Goal: Task Accomplishment & Management: Complete application form

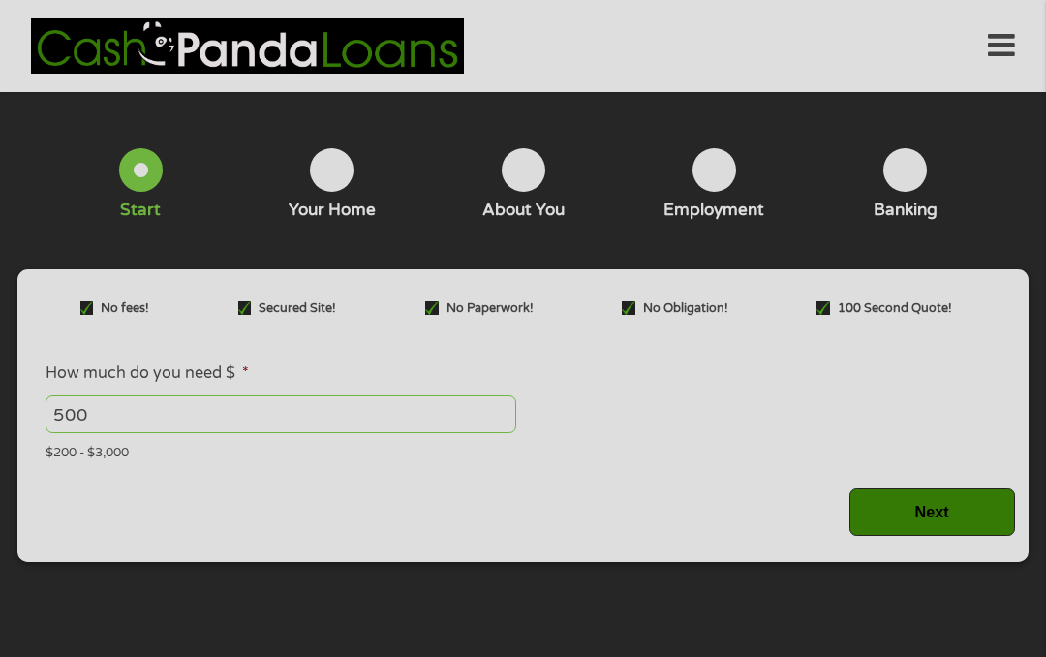
type input "EAIaIQobChMI2JG38PWPkAMVAzAIBR3yYDWXEAAYASAAEgKq0fD_BwE"
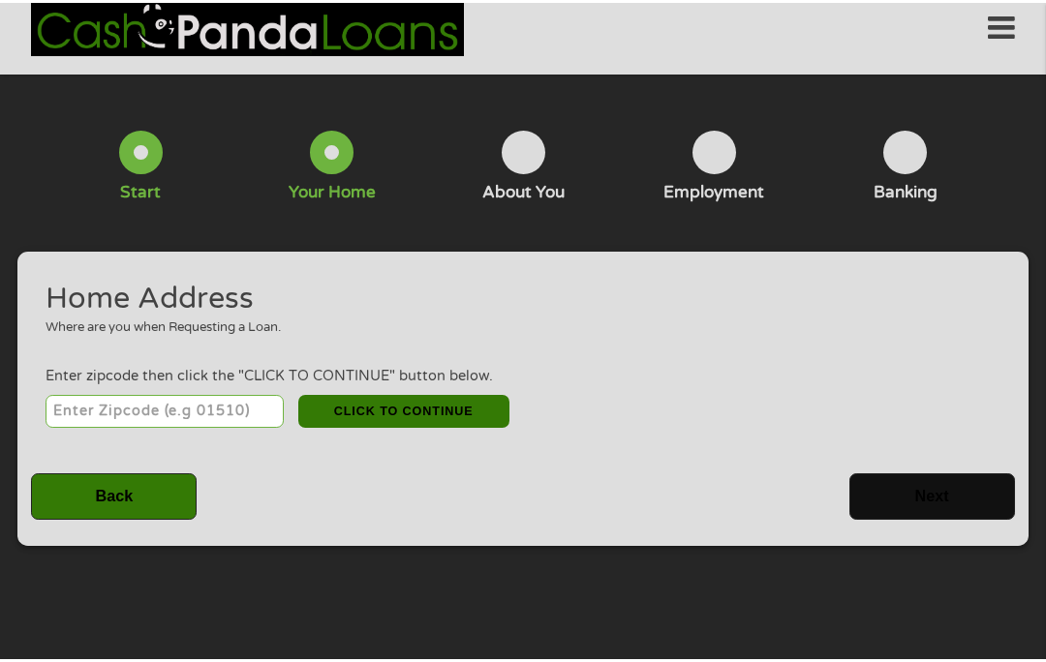
scroll to position [8, 0]
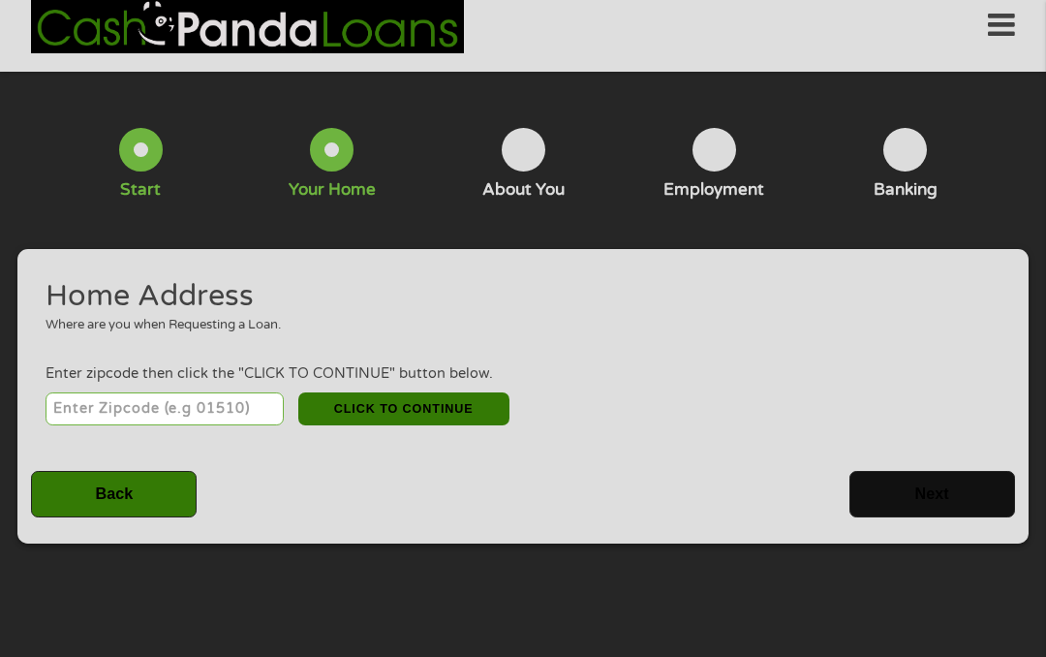
click at [228, 411] on input "number" at bounding box center [165, 408] width 239 height 33
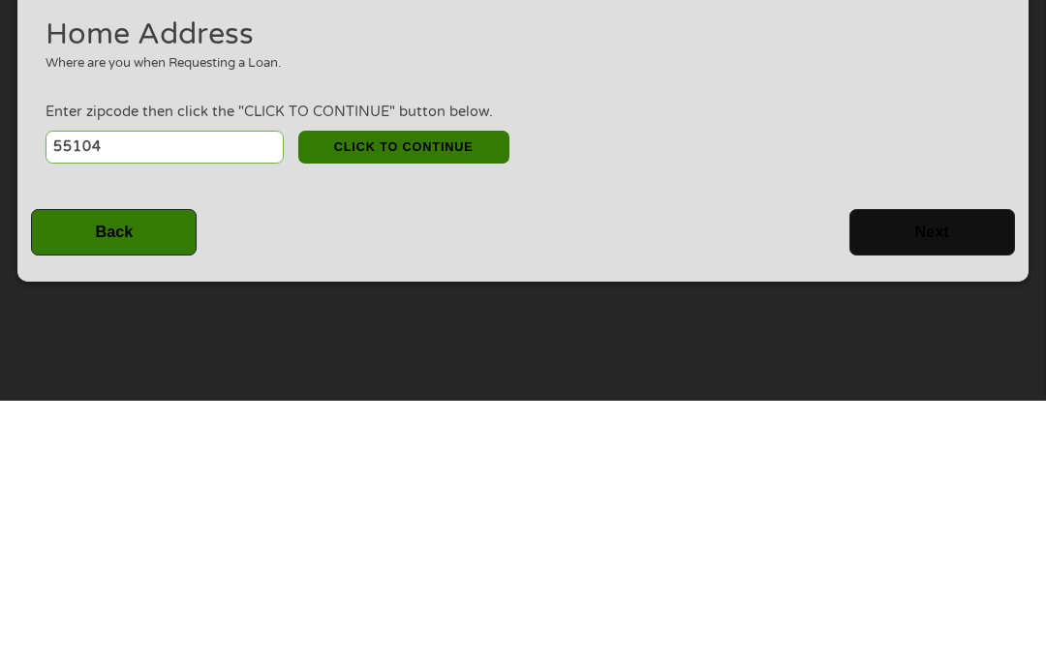
type input "55104"
click at [151, 471] on input "Back" at bounding box center [114, 494] width 166 height 47
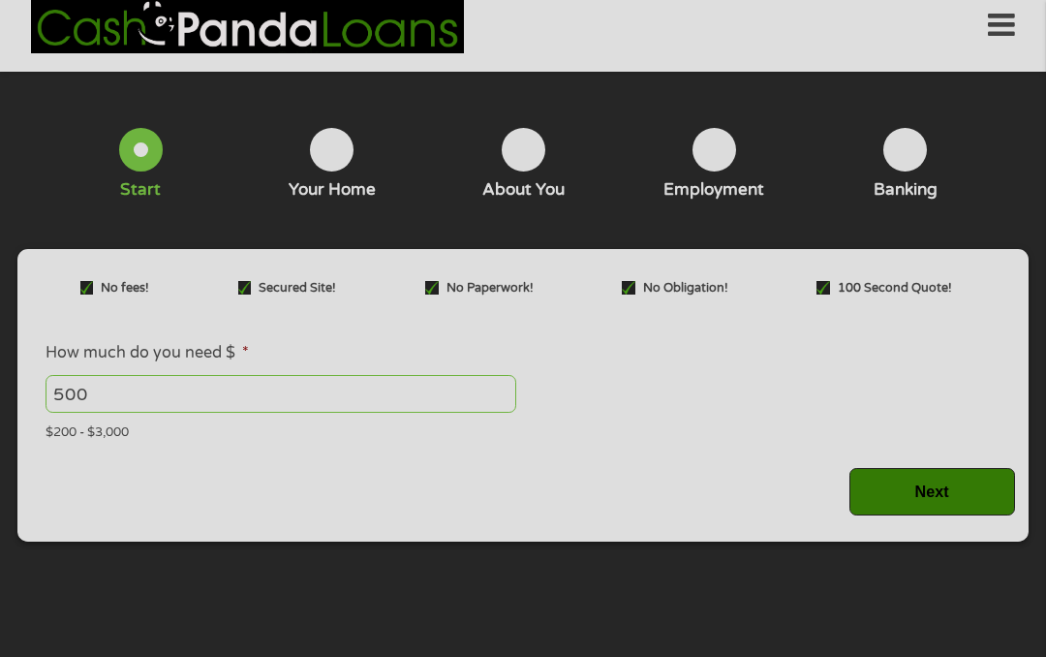
scroll to position [13, 0]
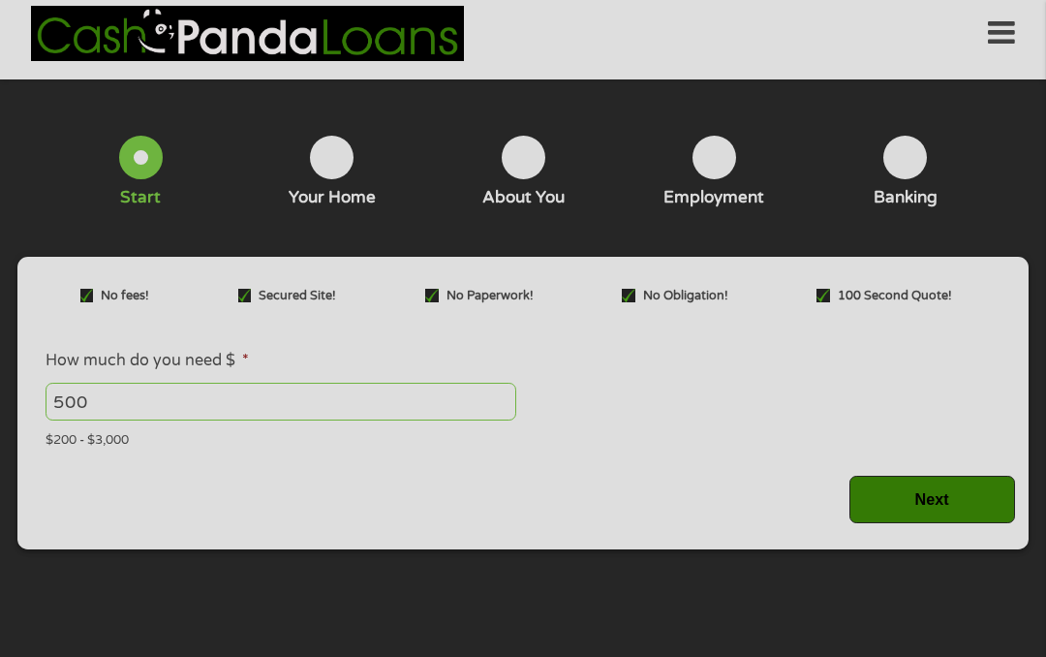
click at [938, 501] on input "Next" at bounding box center [932, 499] width 166 height 47
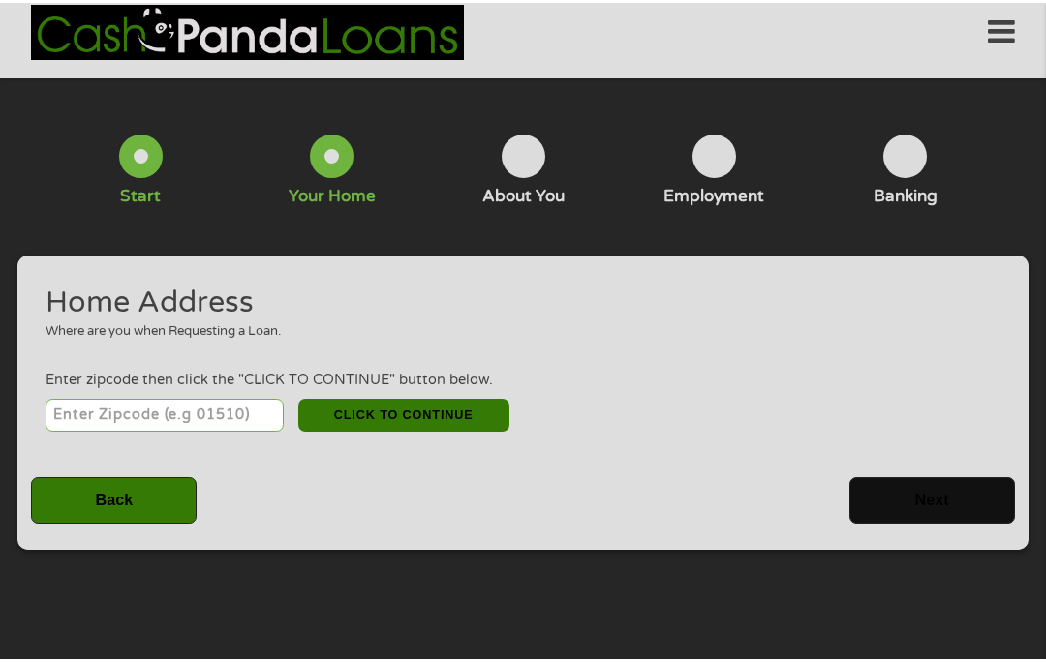
scroll to position [20, 0]
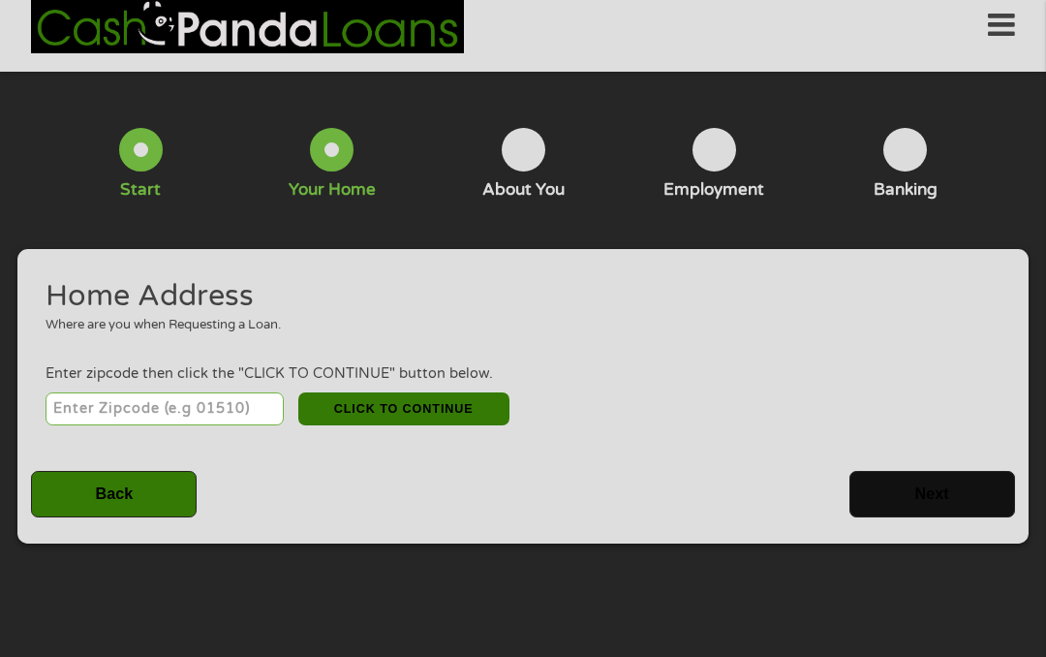
click at [226, 425] on input "number" at bounding box center [165, 408] width 239 height 33
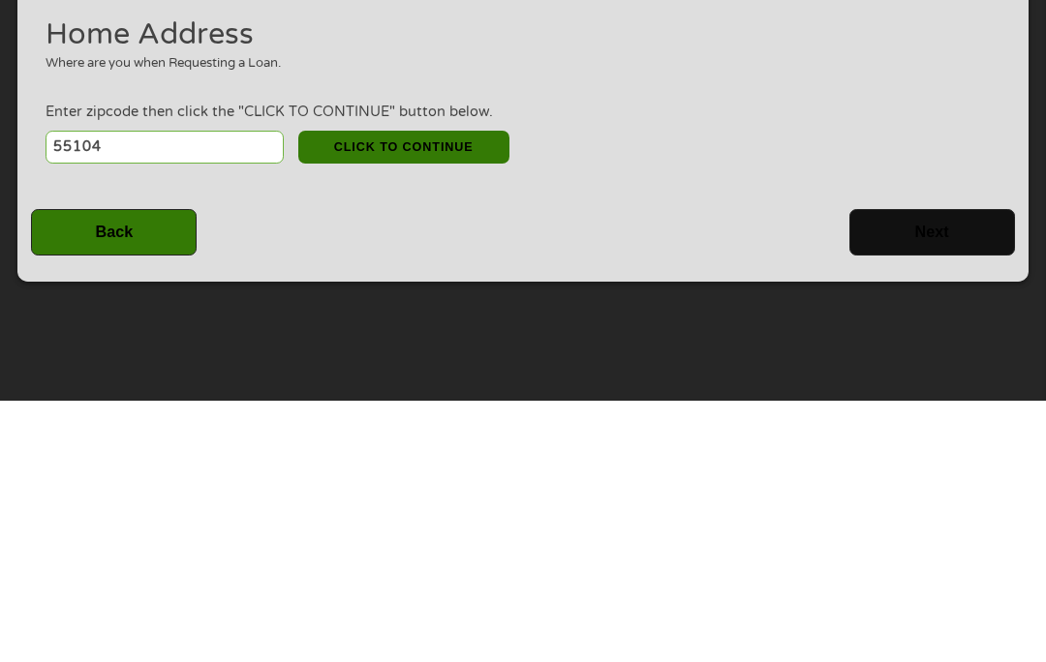
type input "55104"
click at [482, 392] on button "CLICK TO CONTINUE" at bounding box center [403, 408] width 211 height 33
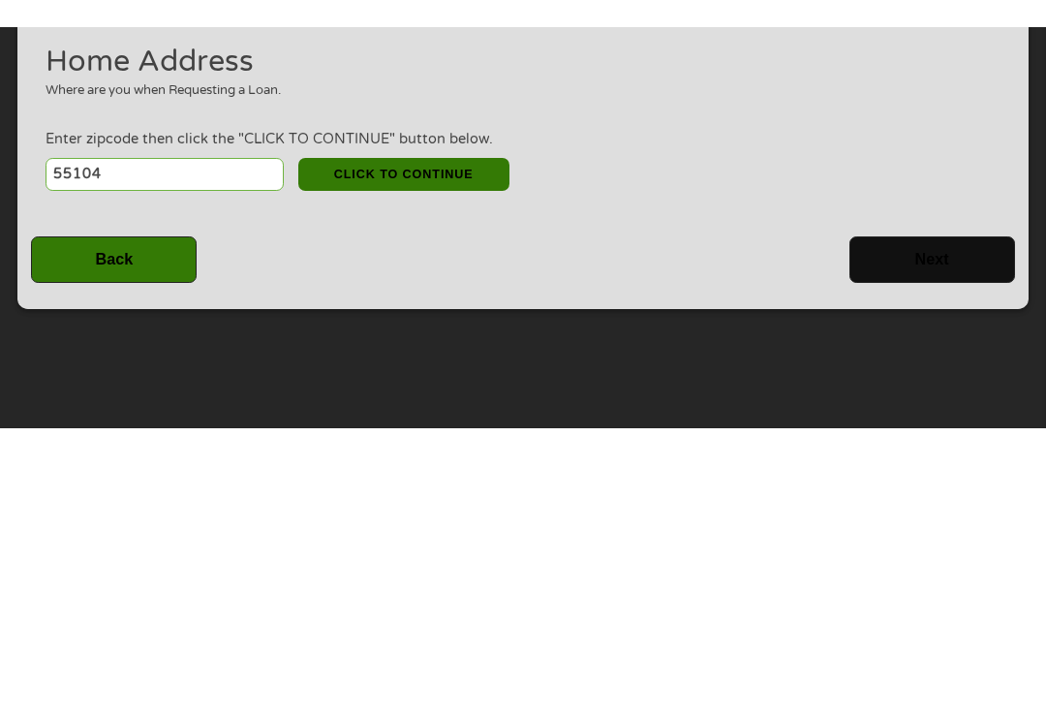
scroll to position [282, 0]
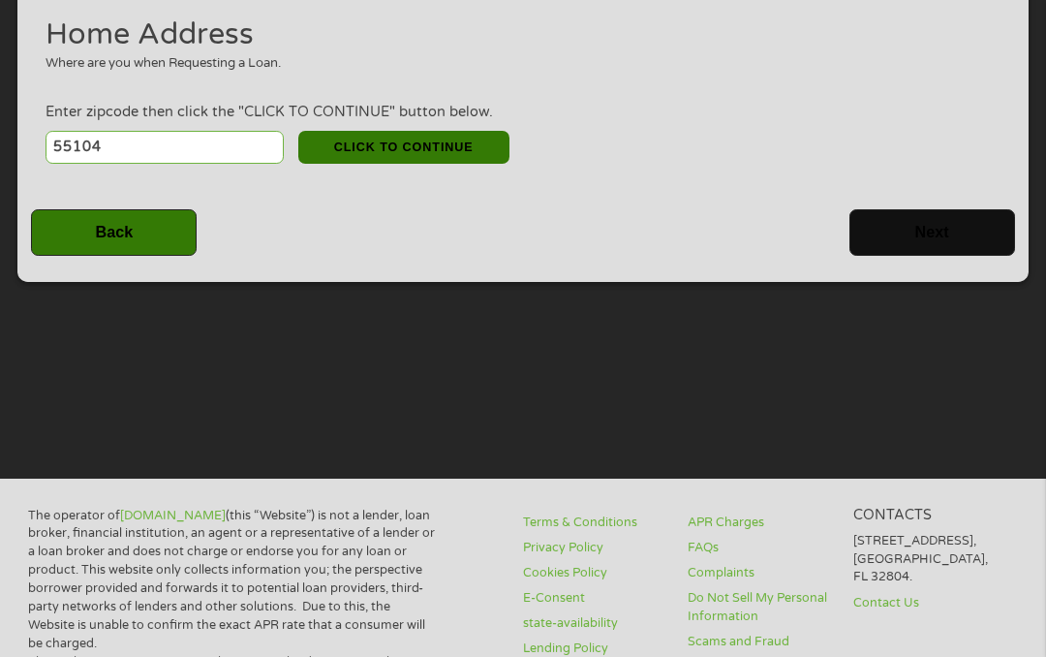
type input "55104"
type input "Saint [PERSON_NAME]"
select select "[US_STATE]"
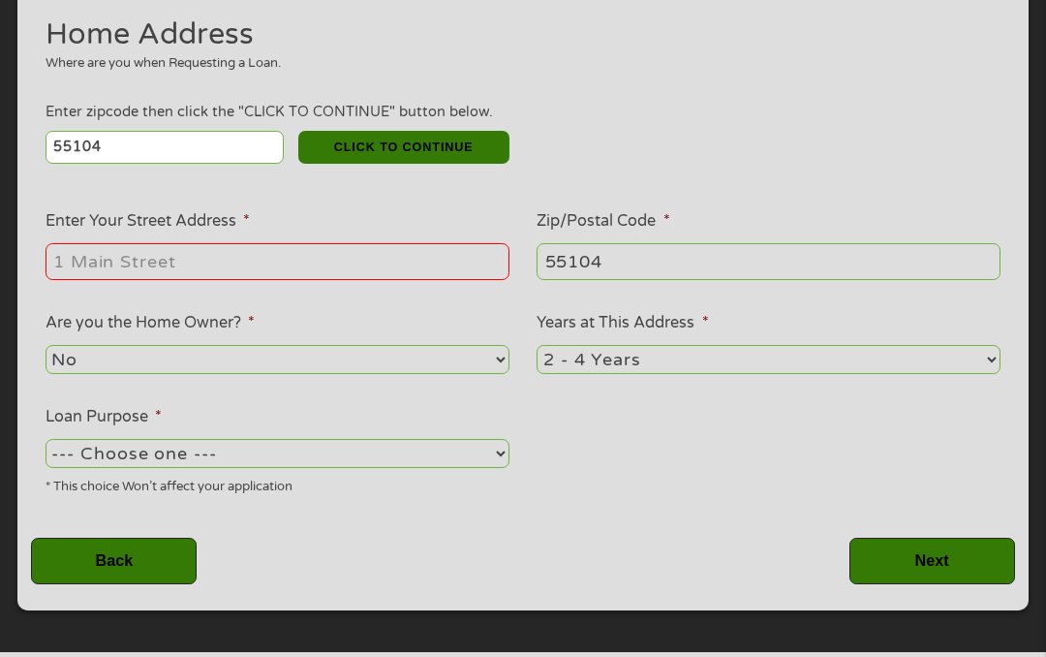
click at [339, 277] on input "Enter Your Street Address *" at bounding box center [278, 261] width 464 height 37
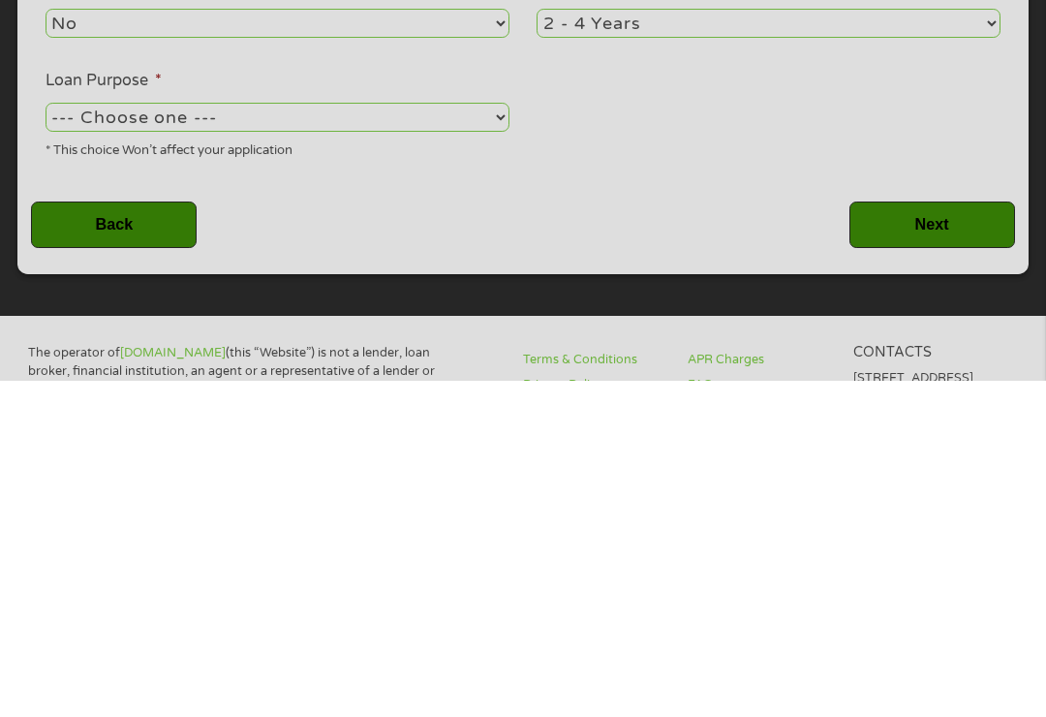
type input "[STREET_ADDRESS][PERSON_NAME]"
click at [377, 439] on select "--- Choose one --- Pay Bills Debt Consolidation Home Improvement Major Purchase…" at bounding box center [278, 453] width 464 height 28
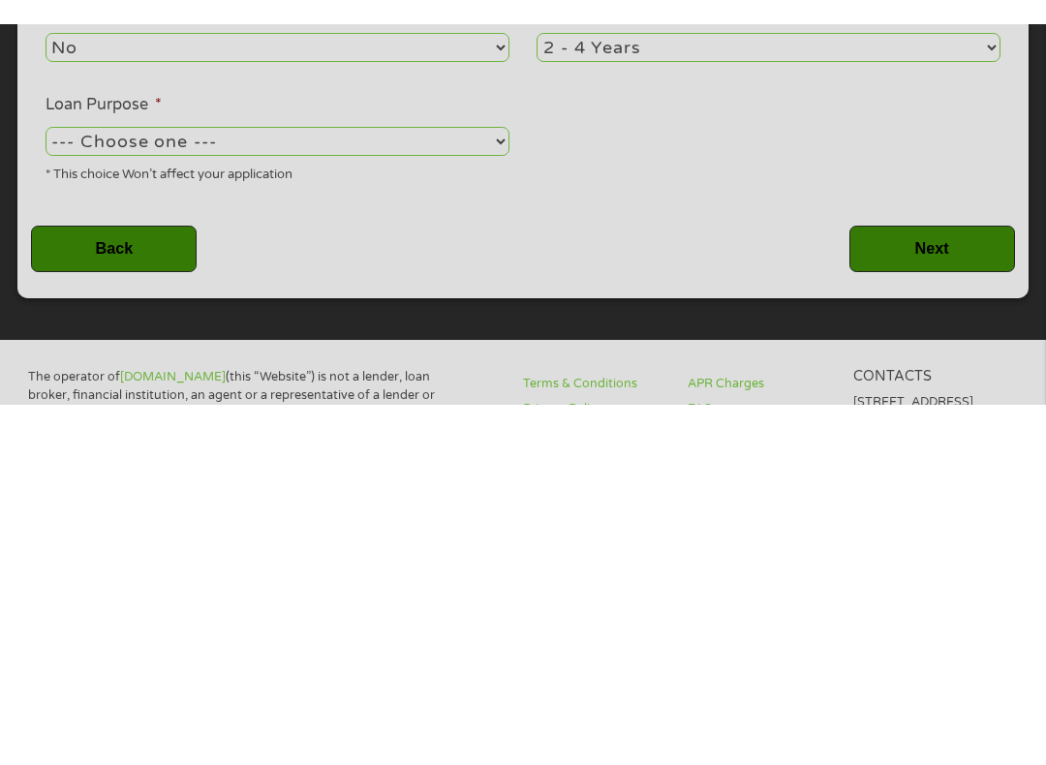
scroll to position [618, 0]
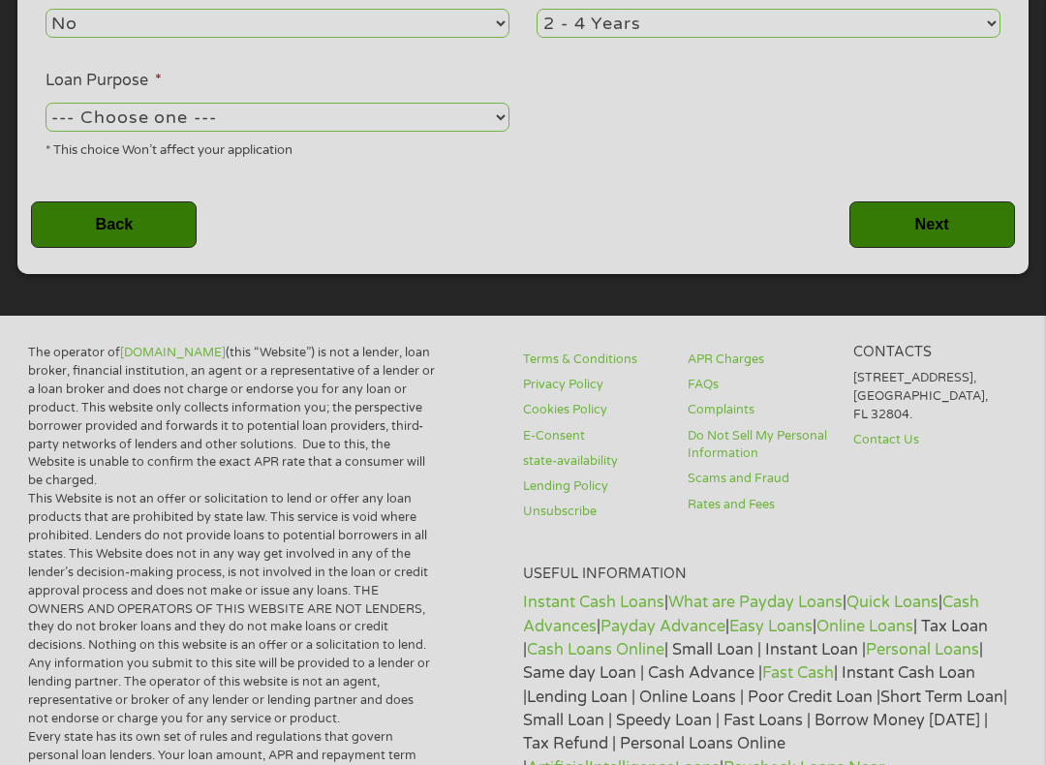
select select "paybills"
click at [169, 249] on input "Back" at bounding box center [114, 224] width 166 height 47
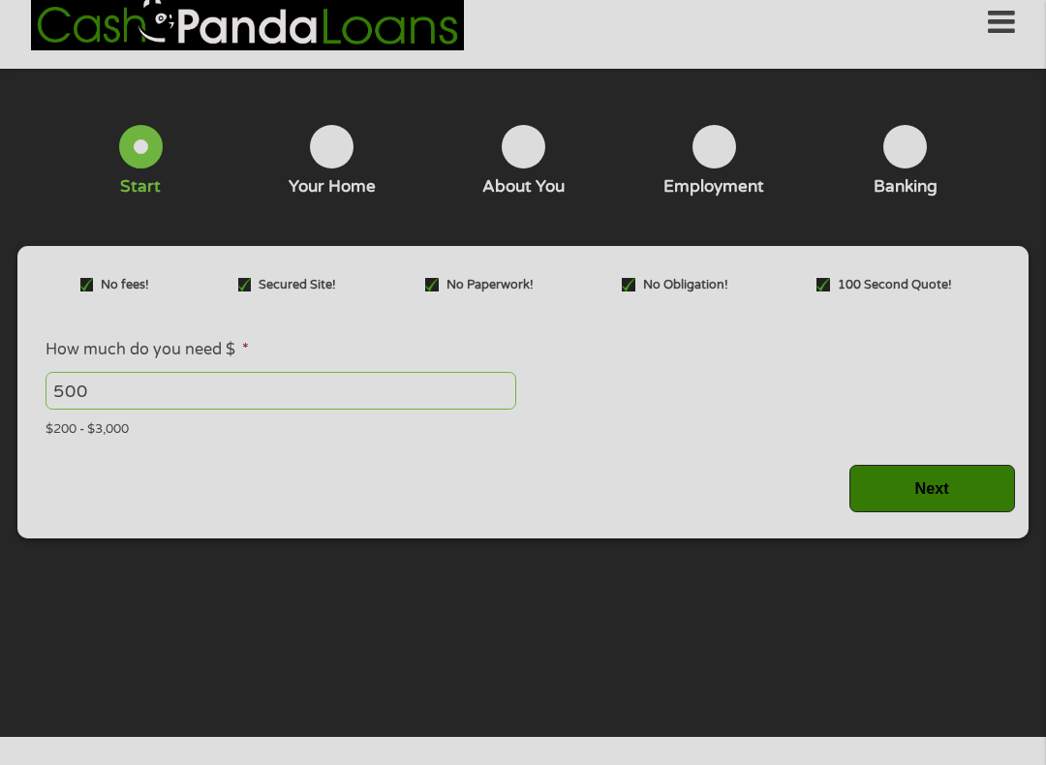
scroll to position [20, 0]
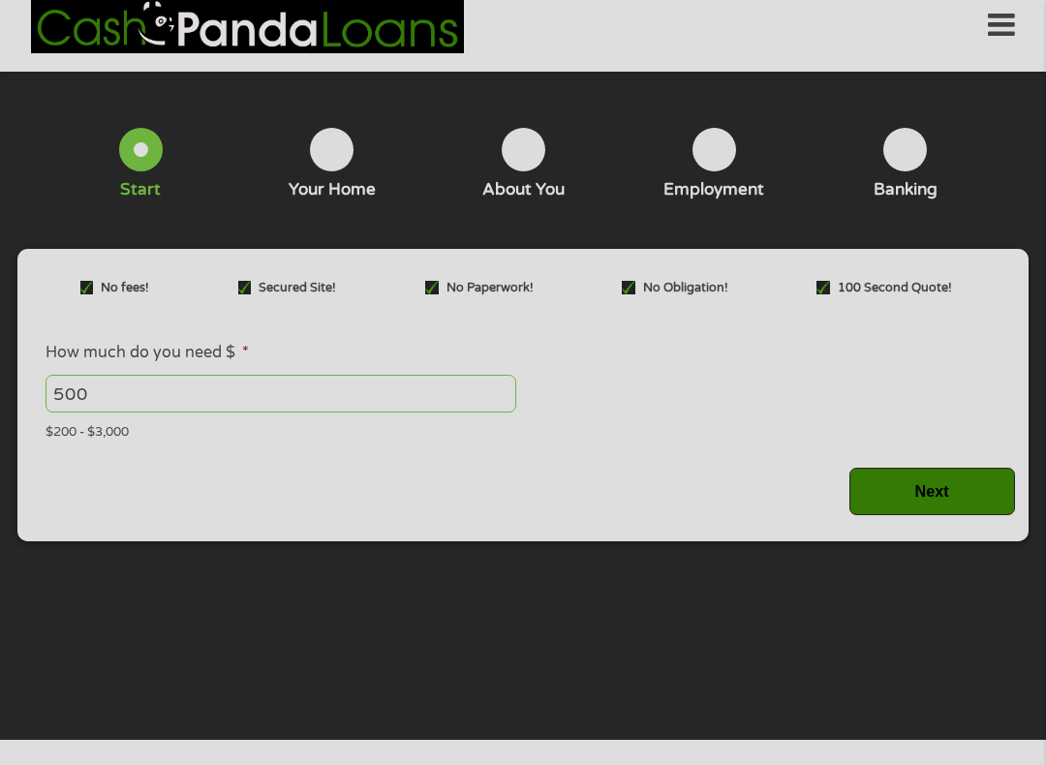
click at [945, 500] on input "Next" at bounding box center [932, 491] width 166 height 47
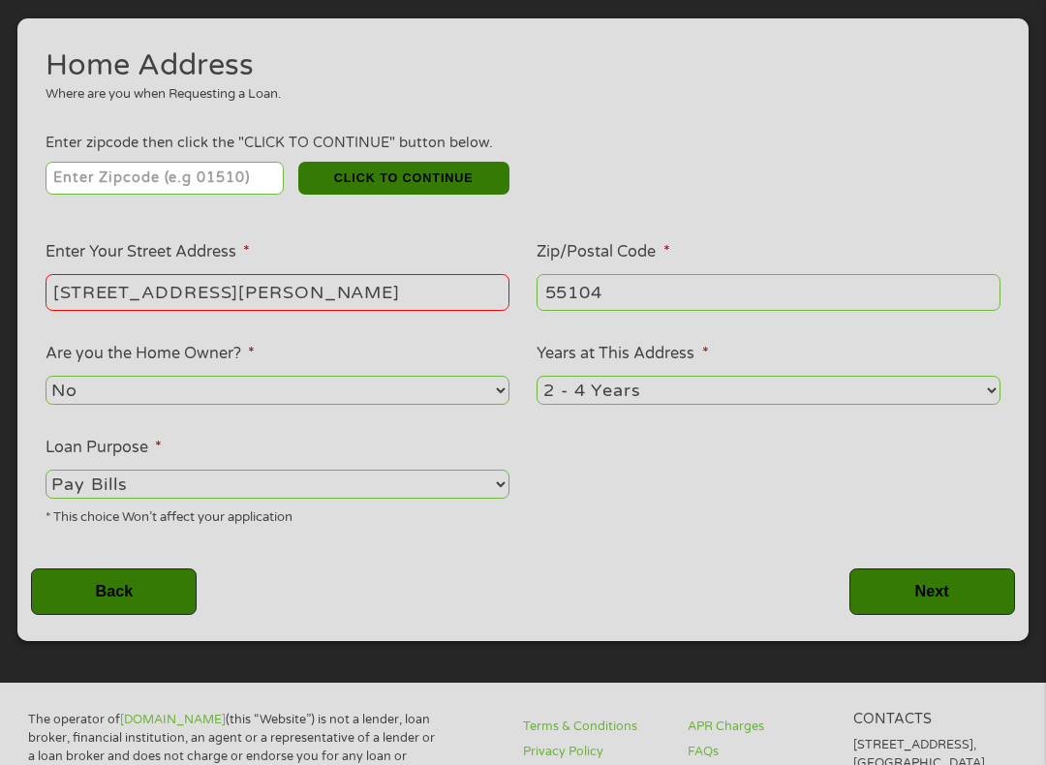
scroll to position [254, 0]
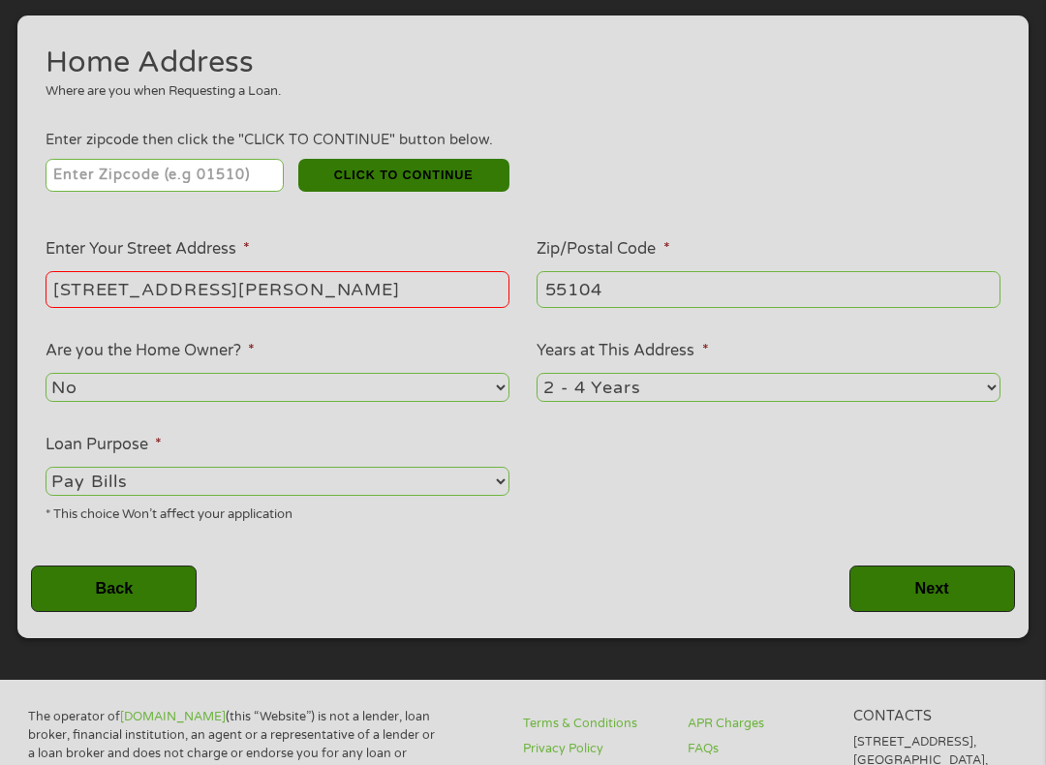
click at [936, 613] on input "Next" at bounding box center [932, 589] width 166 height 47
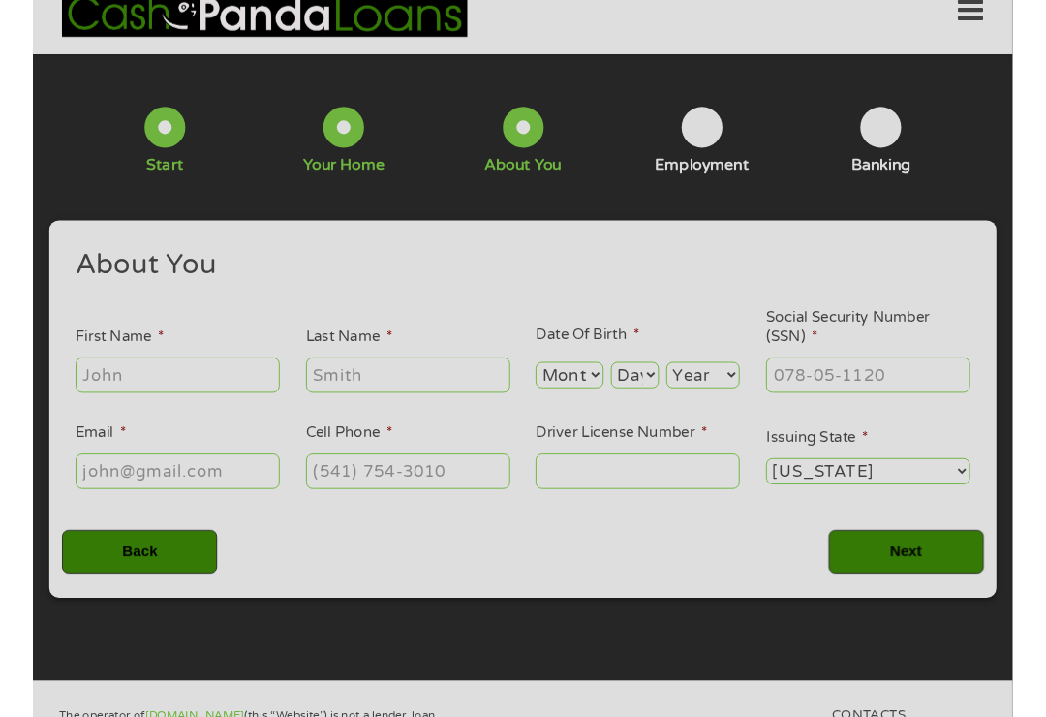
scroll to position [20, 0]
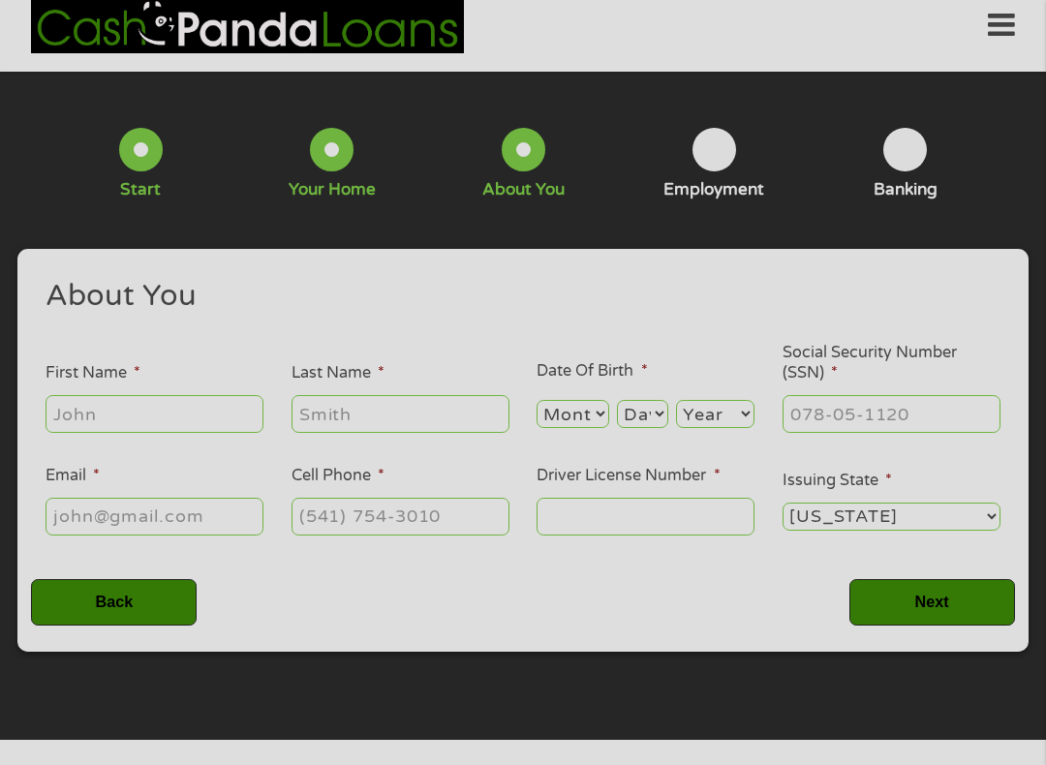
click at [182, 423] on input "First Name *" at bounding box center [155, 413] width 218 height 37
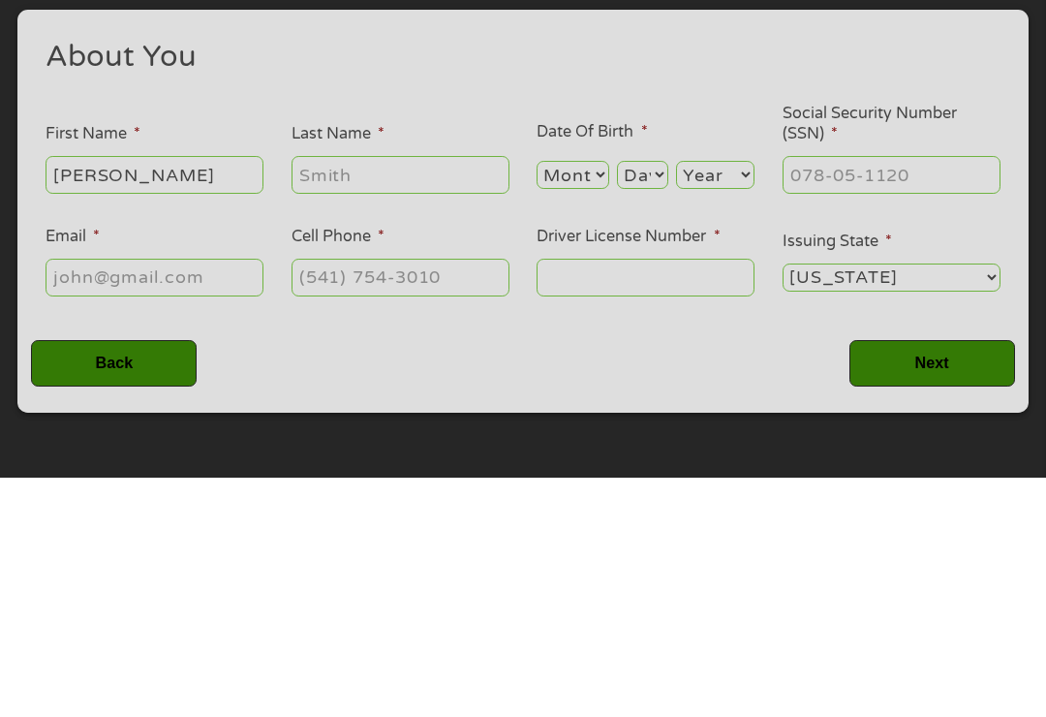
type input "[PERSON_NAME]"
click at [407, 395] on input "Last Name *" at bounding box center [401, 413] width 218 height 37
type input "[PERSON_NAME]"
click at [597, 400] on select "Month 1 2 3 4 5 6 7 8 9 10 11 12" at bounding box center [573, 414] width 73 height 28
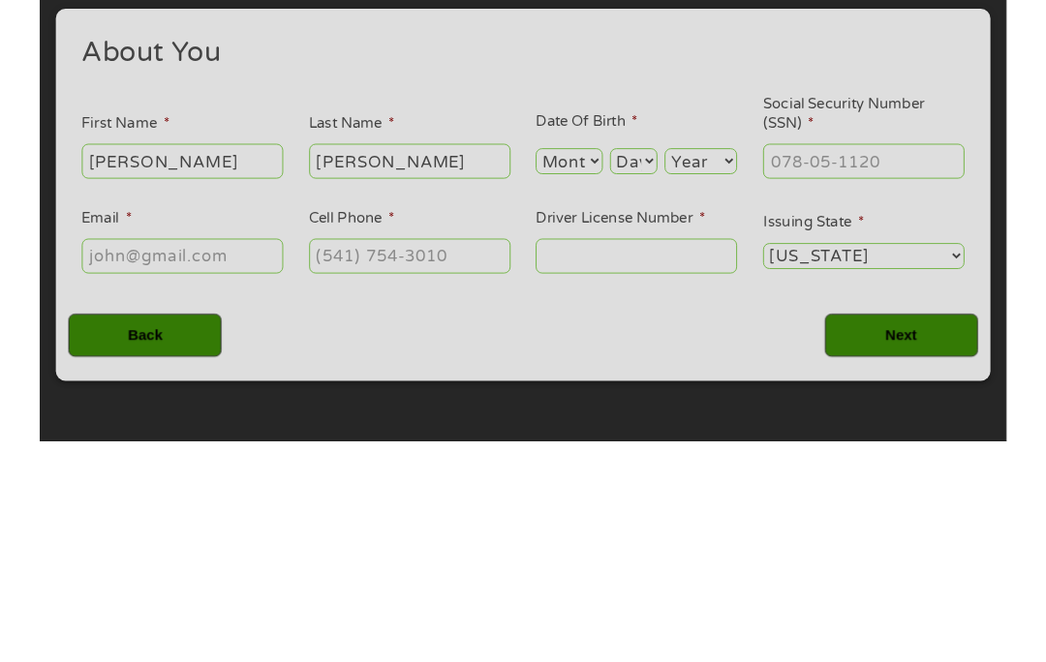
scroll to position [260, 0]
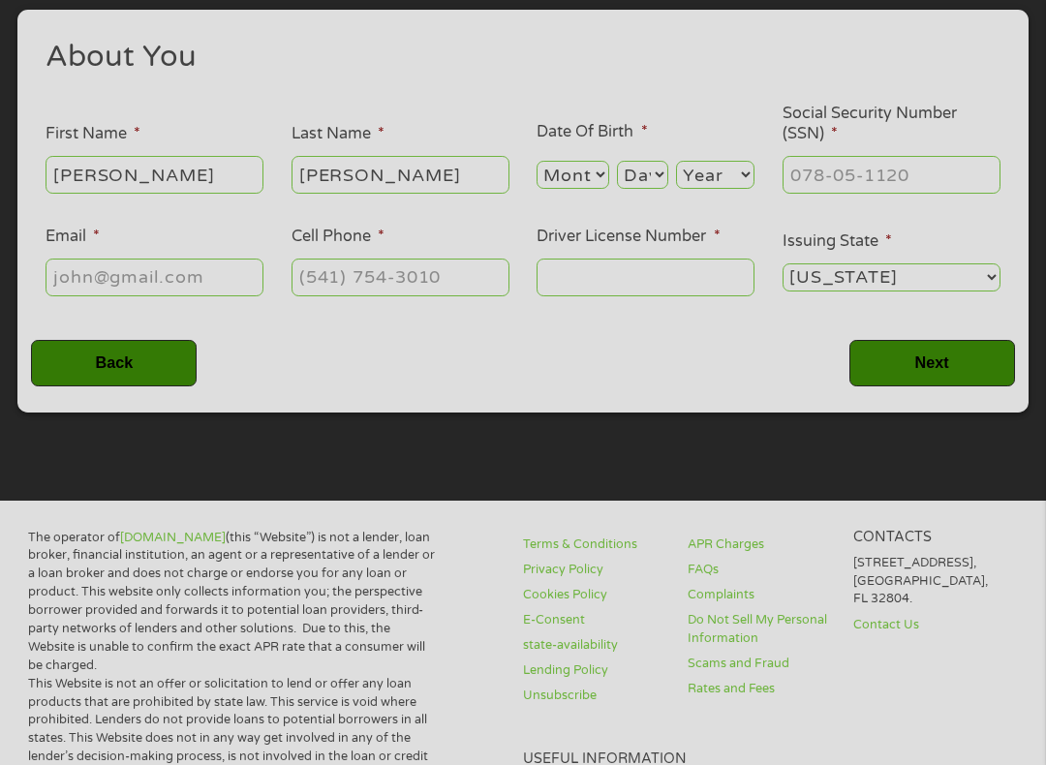
select select "1"
click at [650, 188] on select "Day 1 2 3 4 5 6 7 8 9 10 11 12 13 14 15 16 17 18 19 20 21 22 23 24 25 26 27 28 …" at bounding box center [642, 175] width 51 height 28
select select "18"
click at [720, 183] on select "Year [DATE] 2006 2005 2004 2003 2002 2001 2000 1999 1998 1997 1996 1995 1994 19…" at bounding box center [715, 175] width 78 height 28
select select "1962"
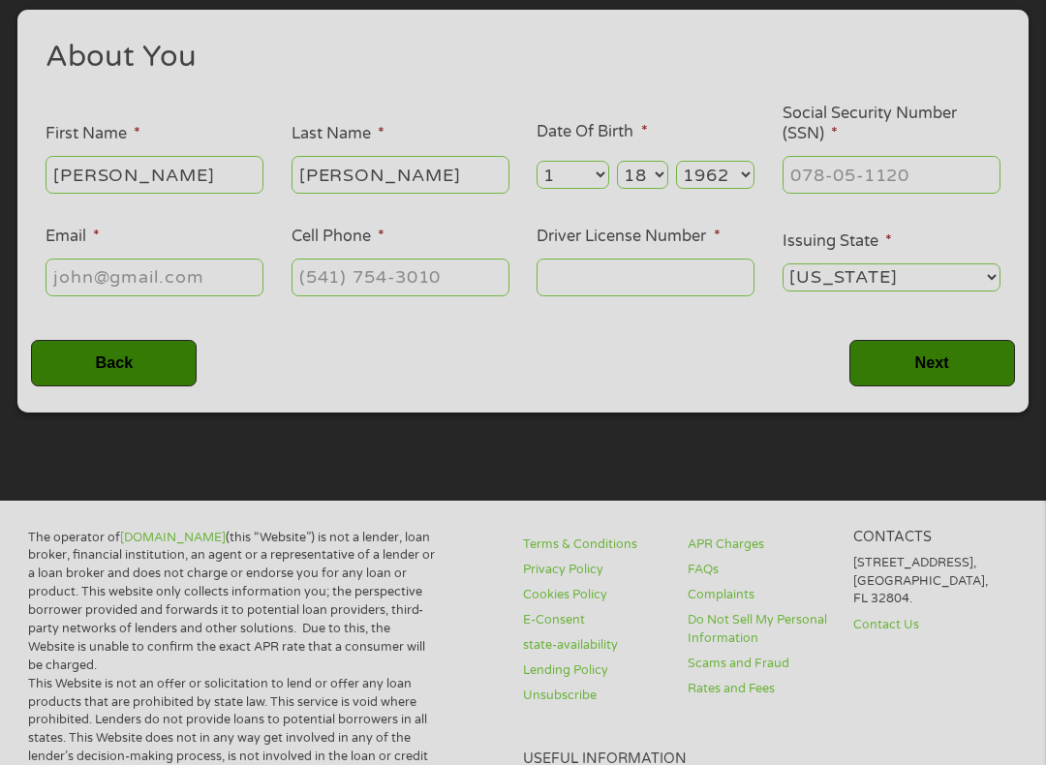
click at [953, 175] on input "Social Security Number (SSN) *" at bounding box center [892, 174] width 218 height 37
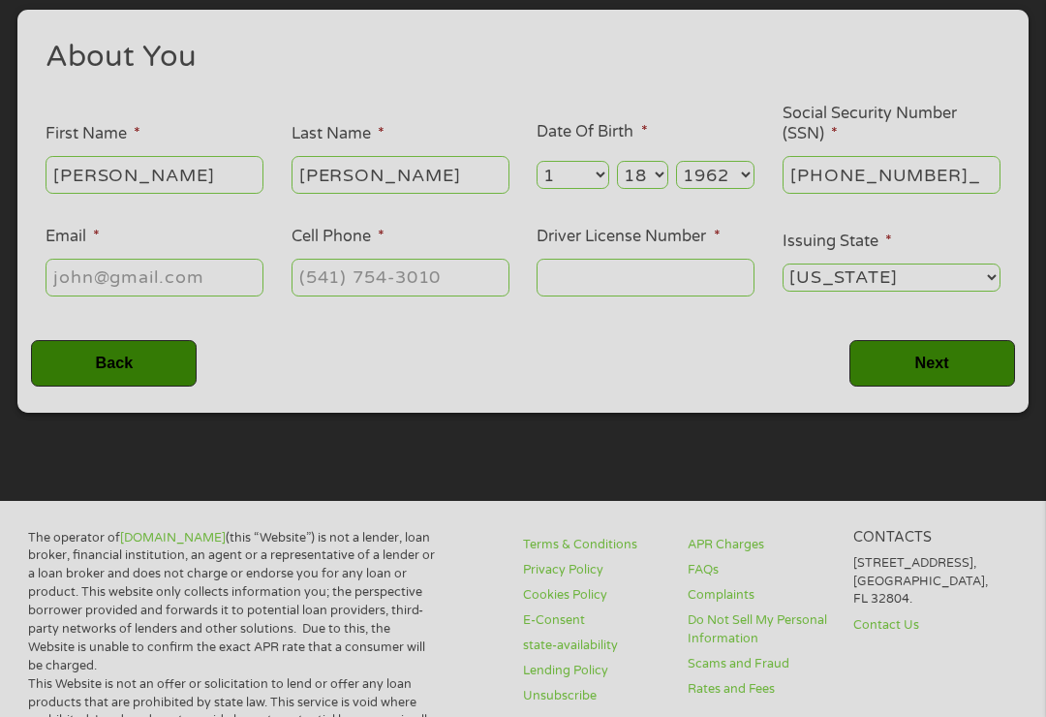
type input "483-92-9811"
click at [204, 295] on input "Email *" at bounding box center [155, 277] width 218 height 37
click at [482, 286] on input "Cell Phone *" at bounding box center [401, 277] width 218 height 37
type input "[PHONE_NUMBER]"
click at [606, 291] on input "Driver License Number *" at bounding box center [646, 277] width 218 height 37
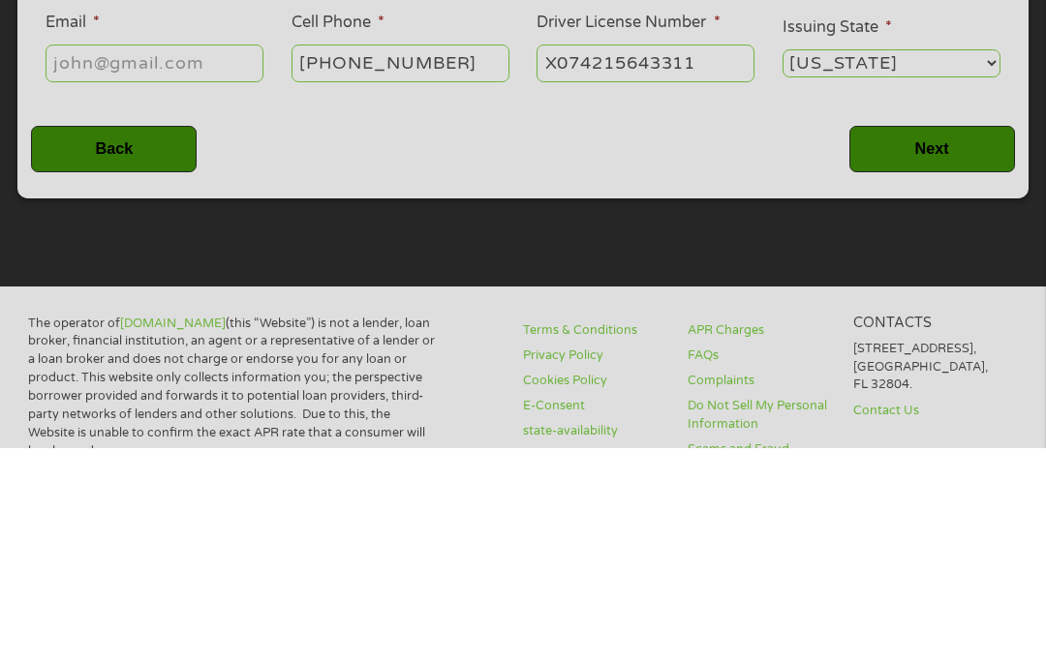
type input "X074215643311"
click at [941, 340] on input "Next" at bounding box center [932, 363] width 166 height 47
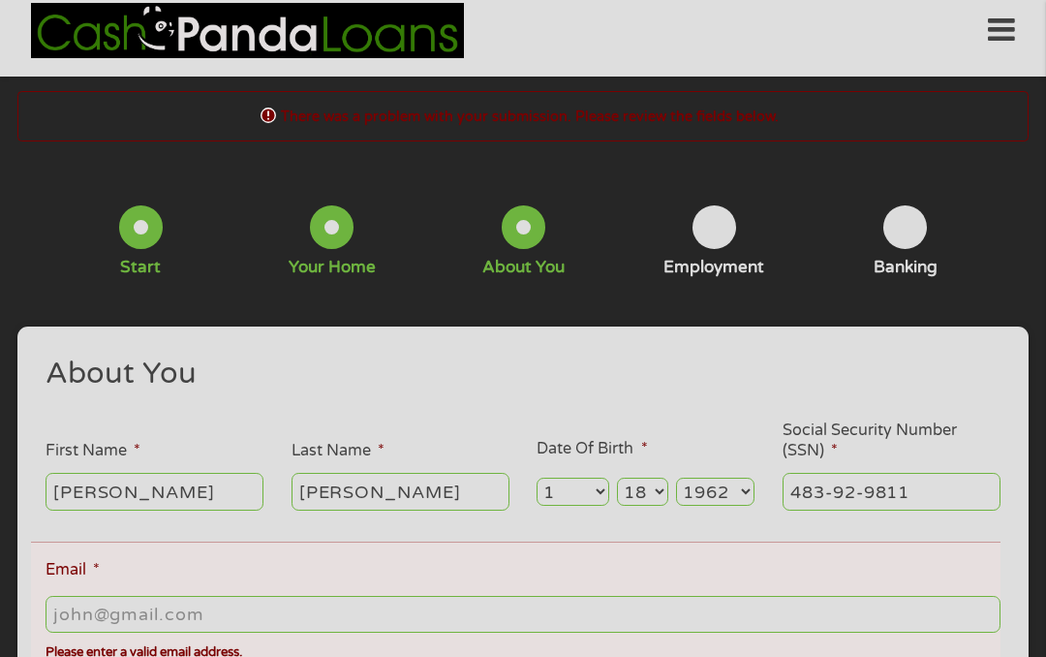
scroll to position [20, 0]
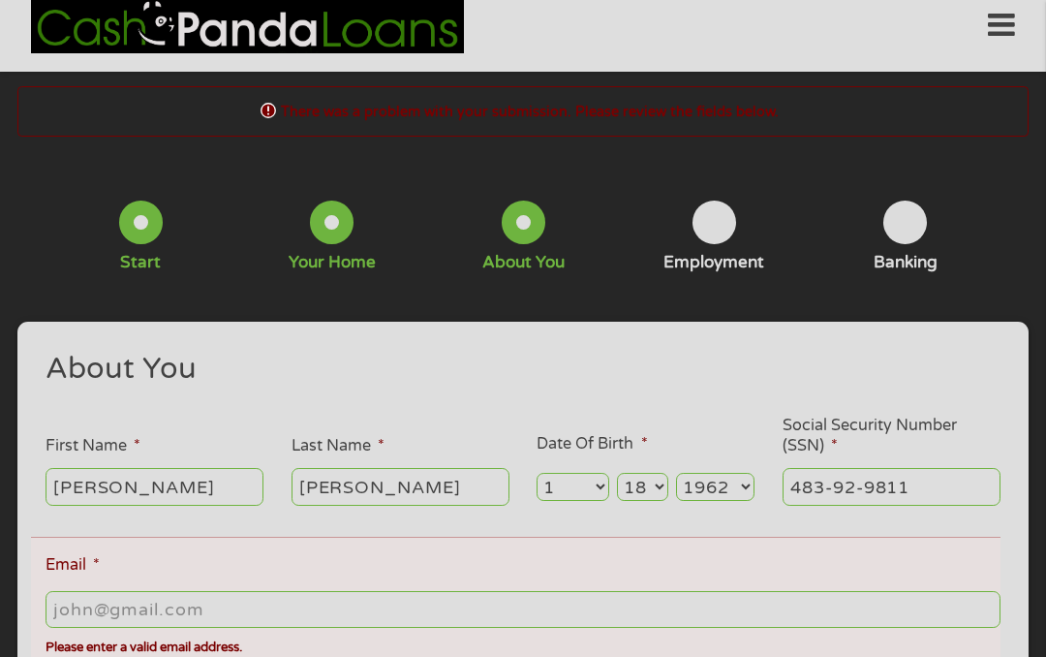
click at [244, 625] on input "Email *" at bounding box center [523, 609] width 955 height 37
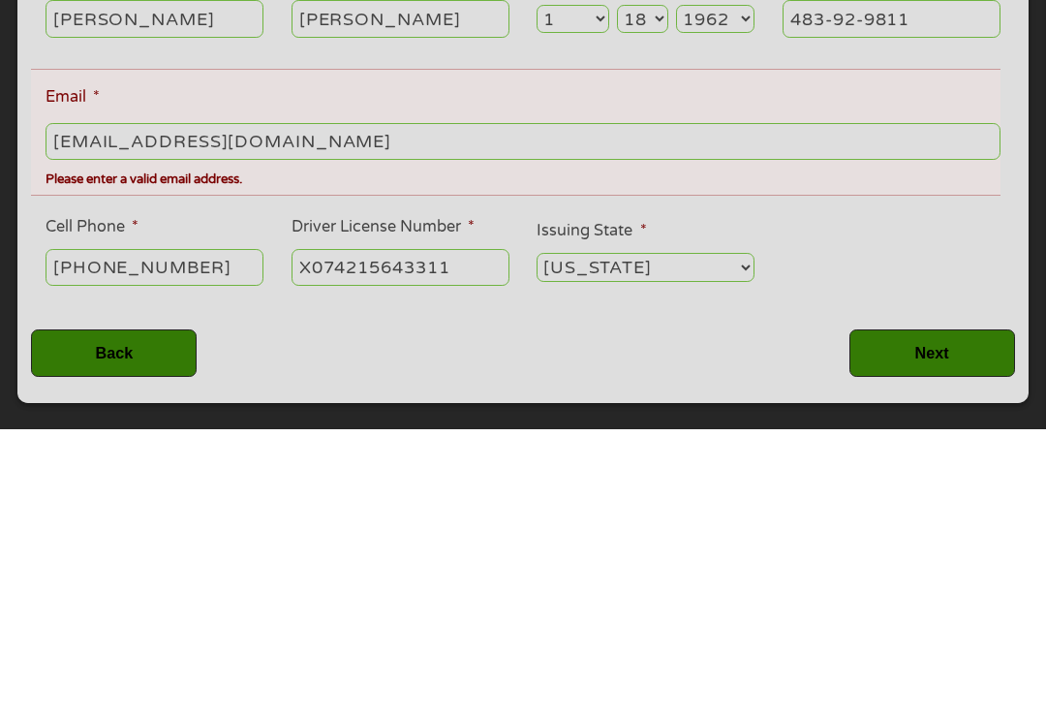
scroll to position [200, 0]
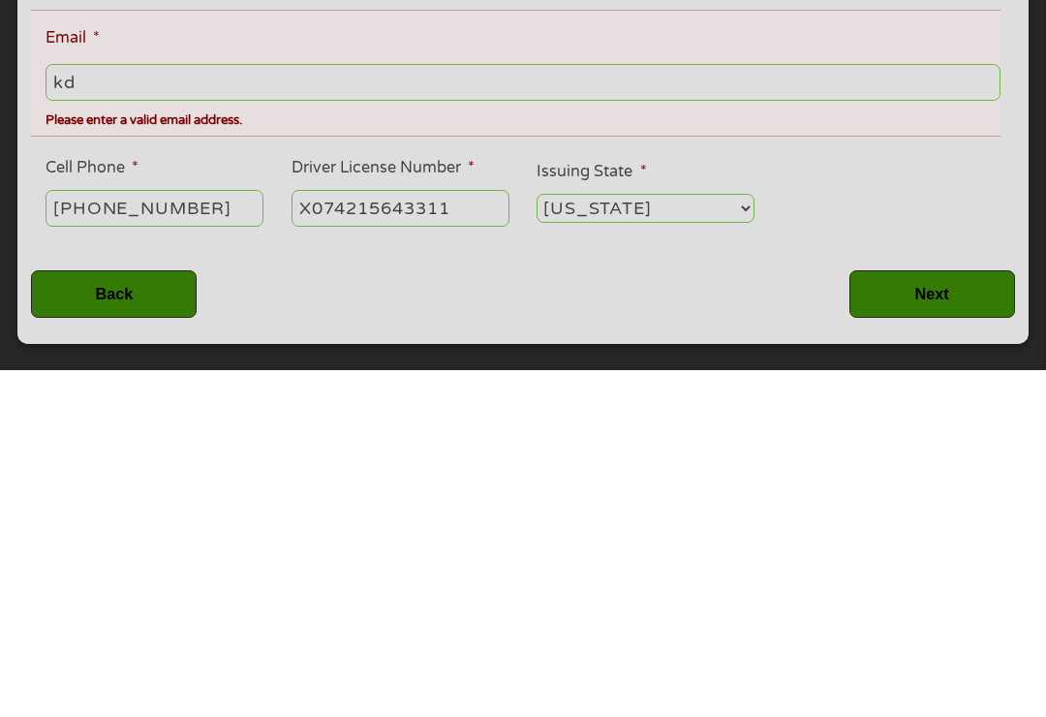
type input "k"
type input "[EMAIL_ADDRESS][DOMAIN_NAME]"
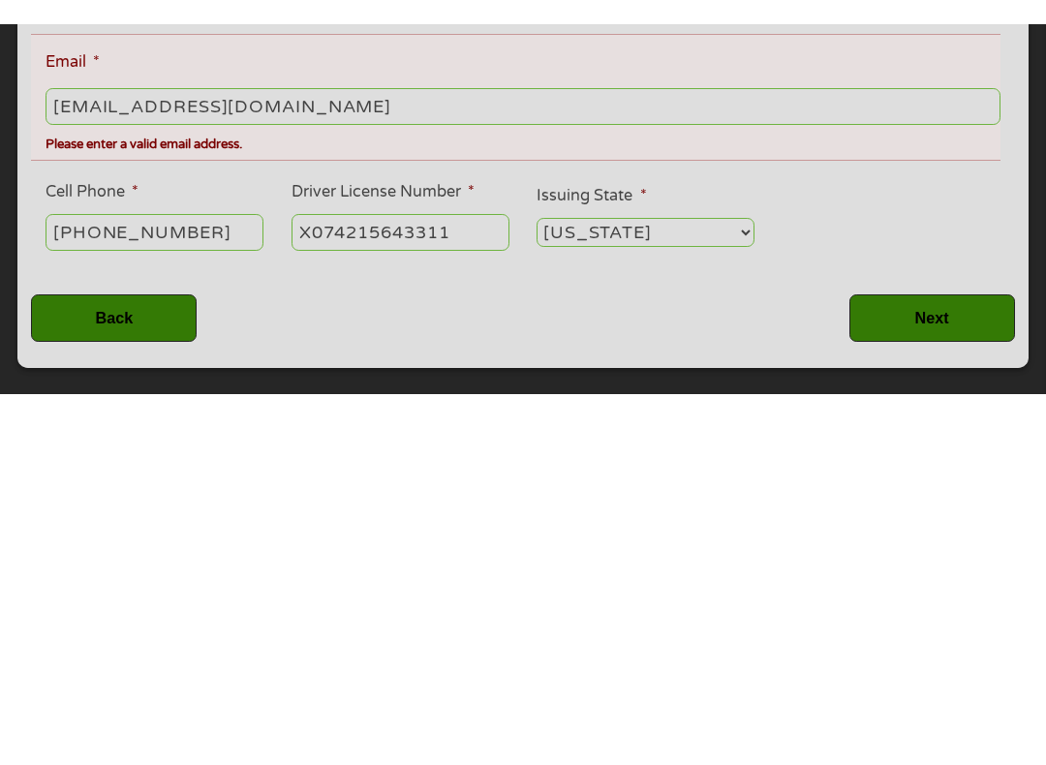
scroll to position [547, 0]
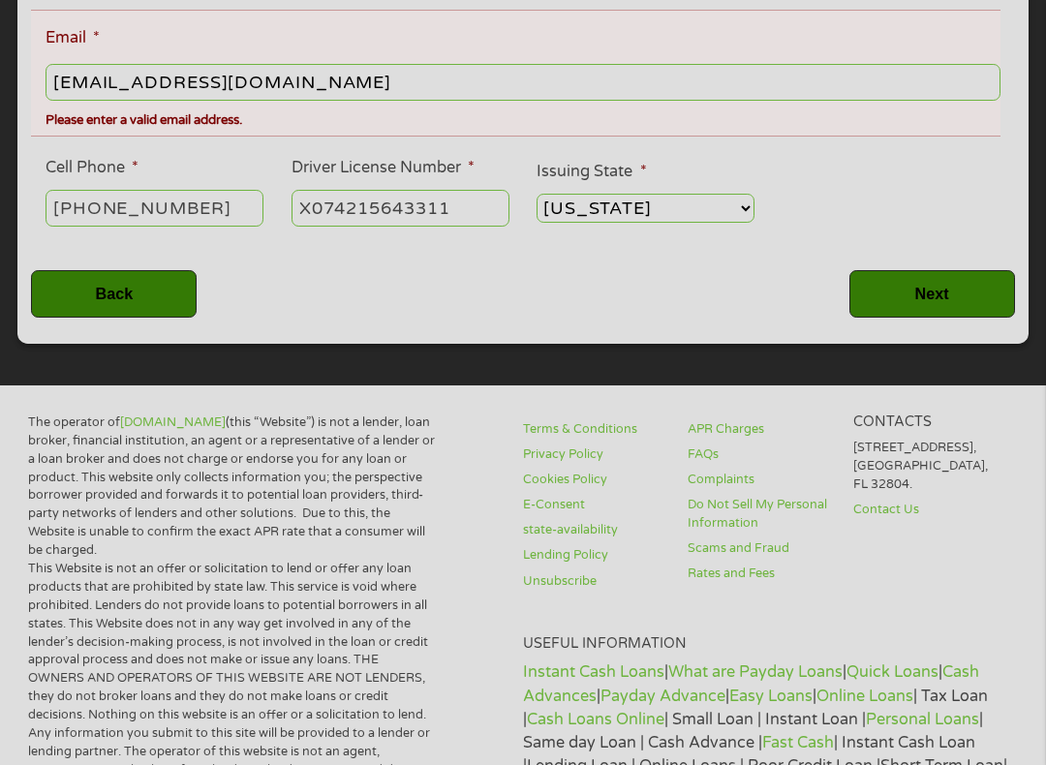
click at [946, 310] on input "Next" at bounding box center [932, 293] width 166 height 47
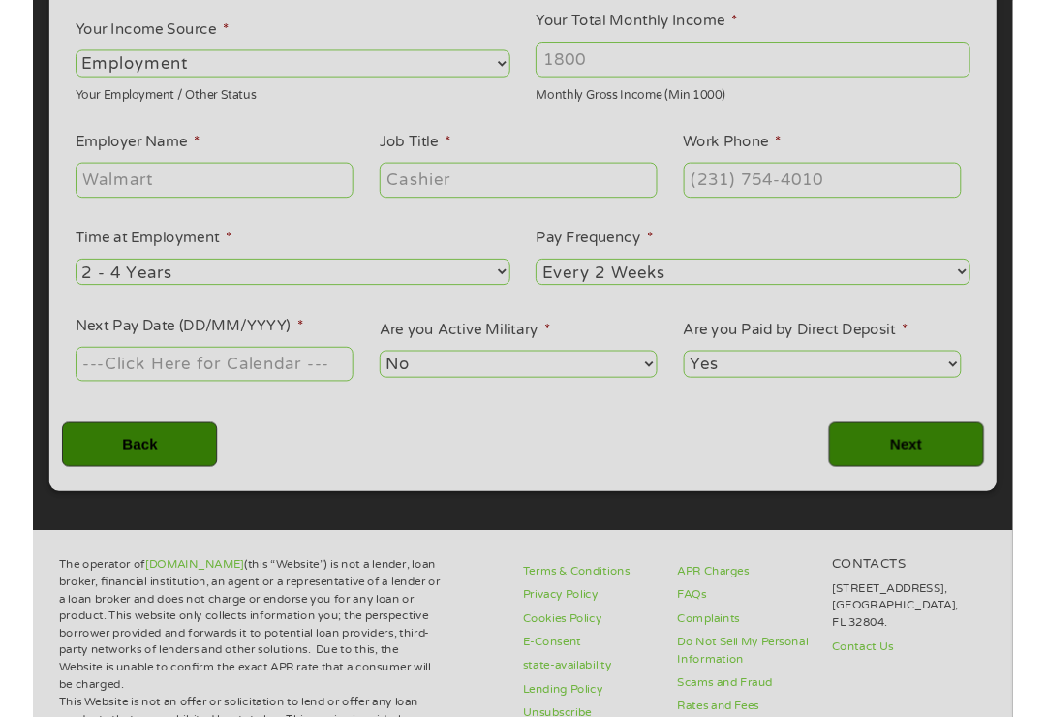
scroll to position [20, 0]
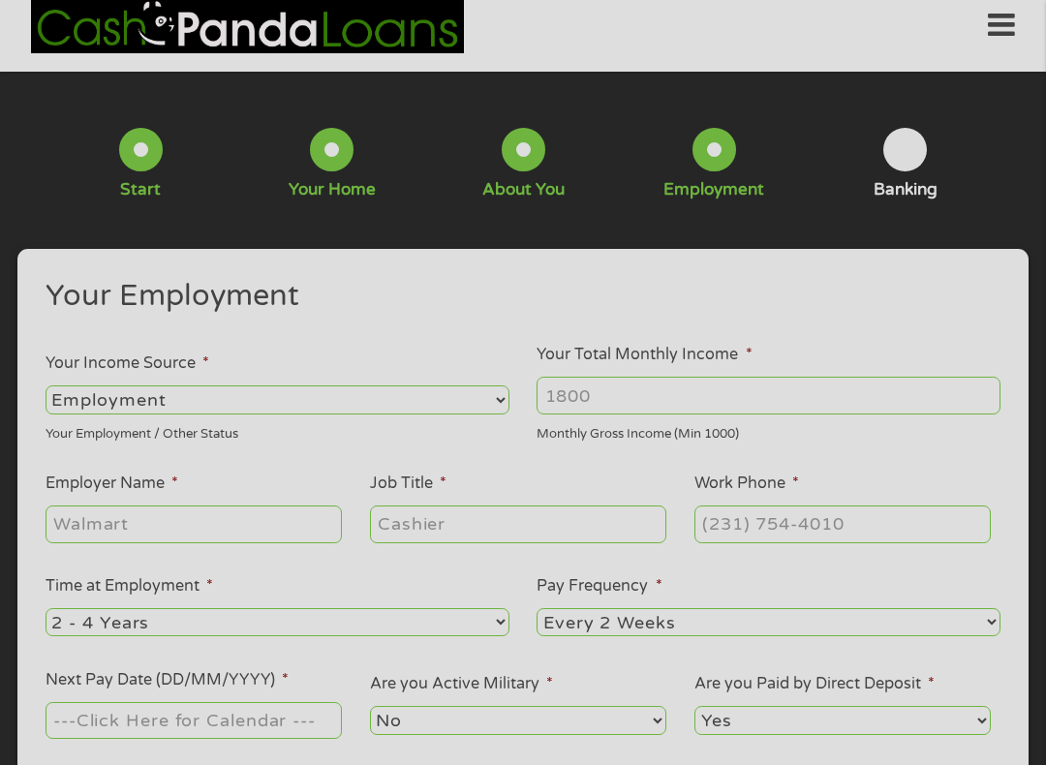
click at [199, 541] on input "Employer Name *" at bounding box center [194, 524] width 296 height 37
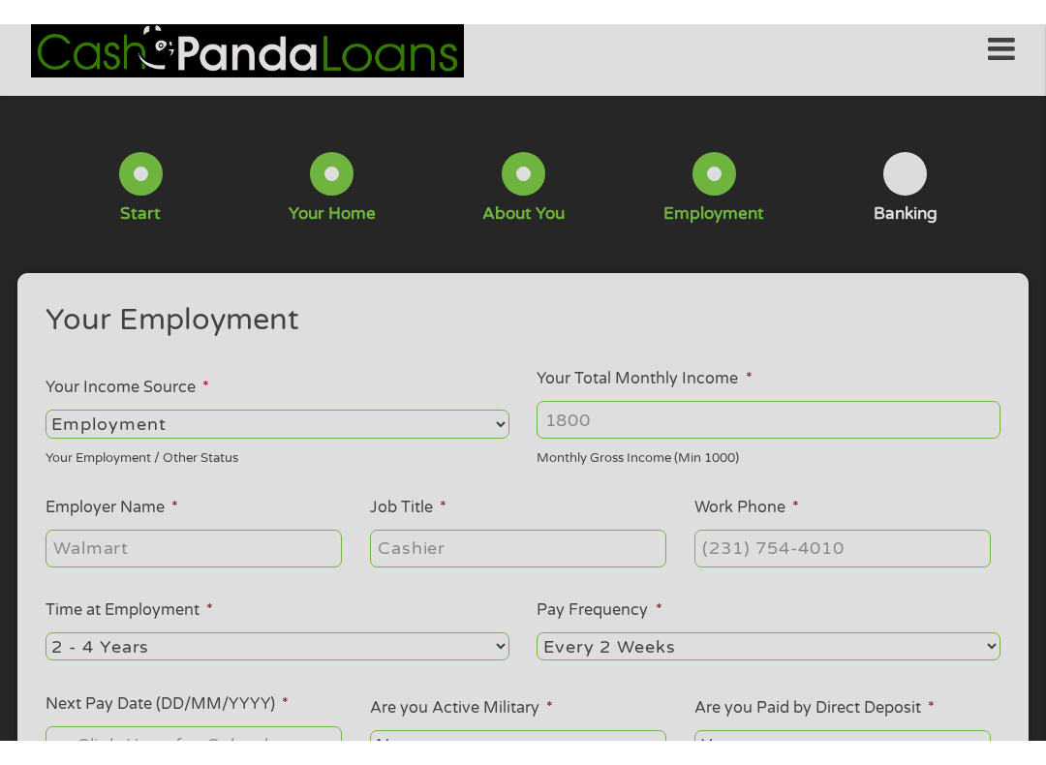
scroll to position [24, 0]
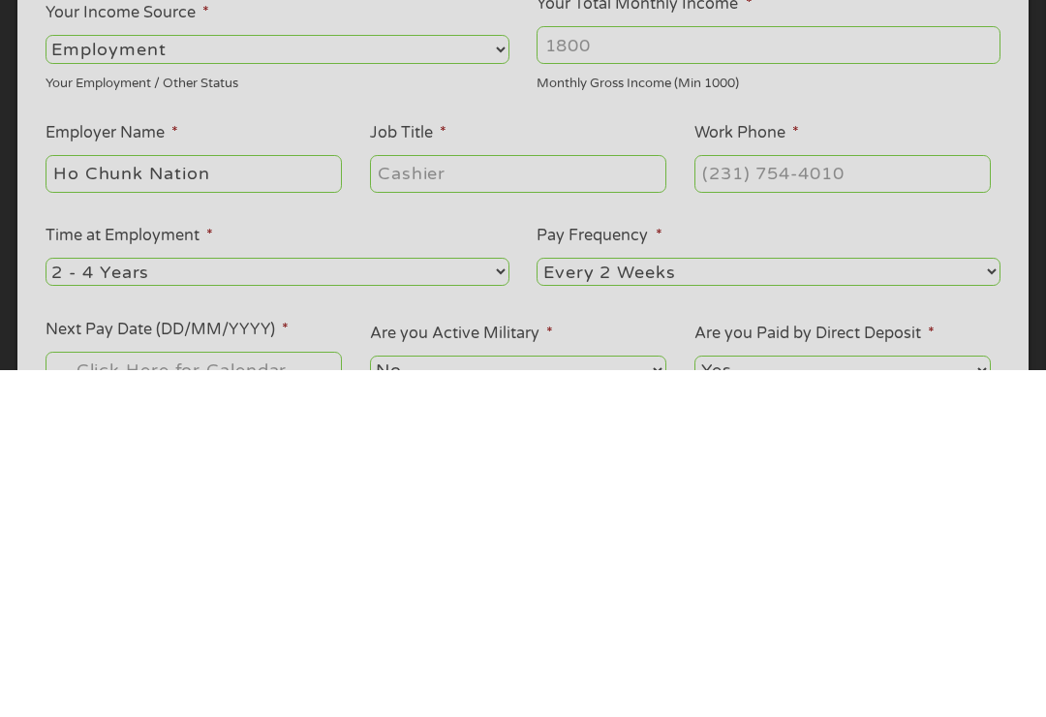
type input "Ho Chunk Nation"
click at [562, 502] on input "Job Title *" at bounding box center [518, 520] width 296 height 37
type input "Consultant"
click at [840, 502] on input "Work Phone *" at bounding box center [842, 520] width 296 height 37
type input "[PHONE_NUMBER]"
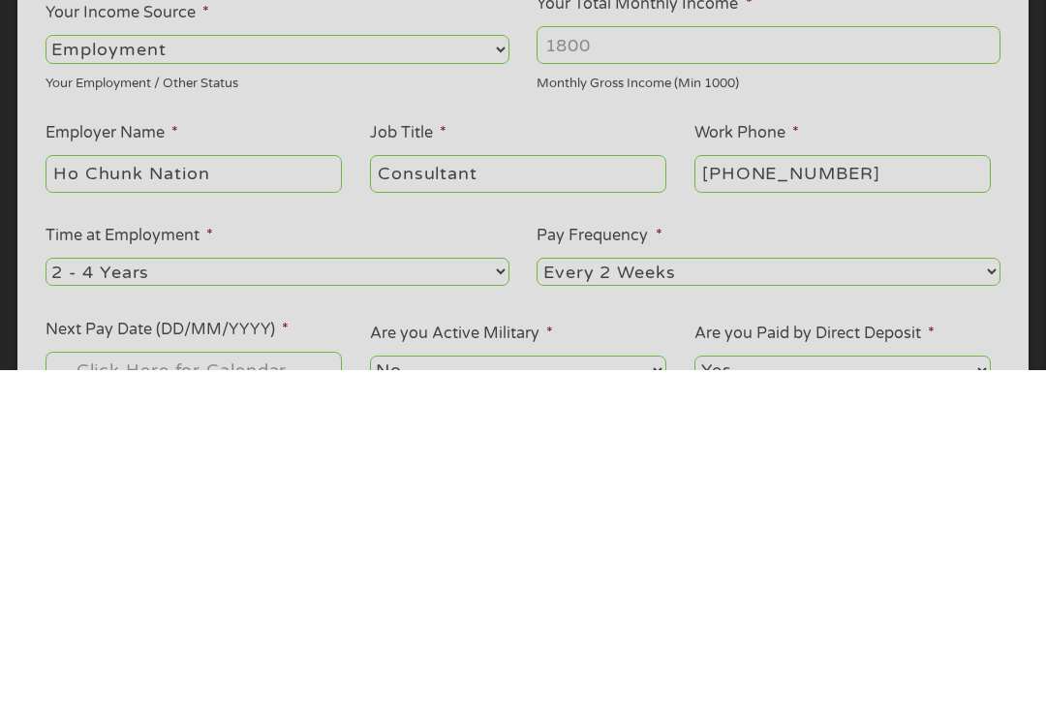
click at [338, 604] on select "--- Choose one --- 1 Year or less 1 - 2 Years 2 - 4 Years Over 4 Years" at bounding box center [278, 618] width 464 height 28
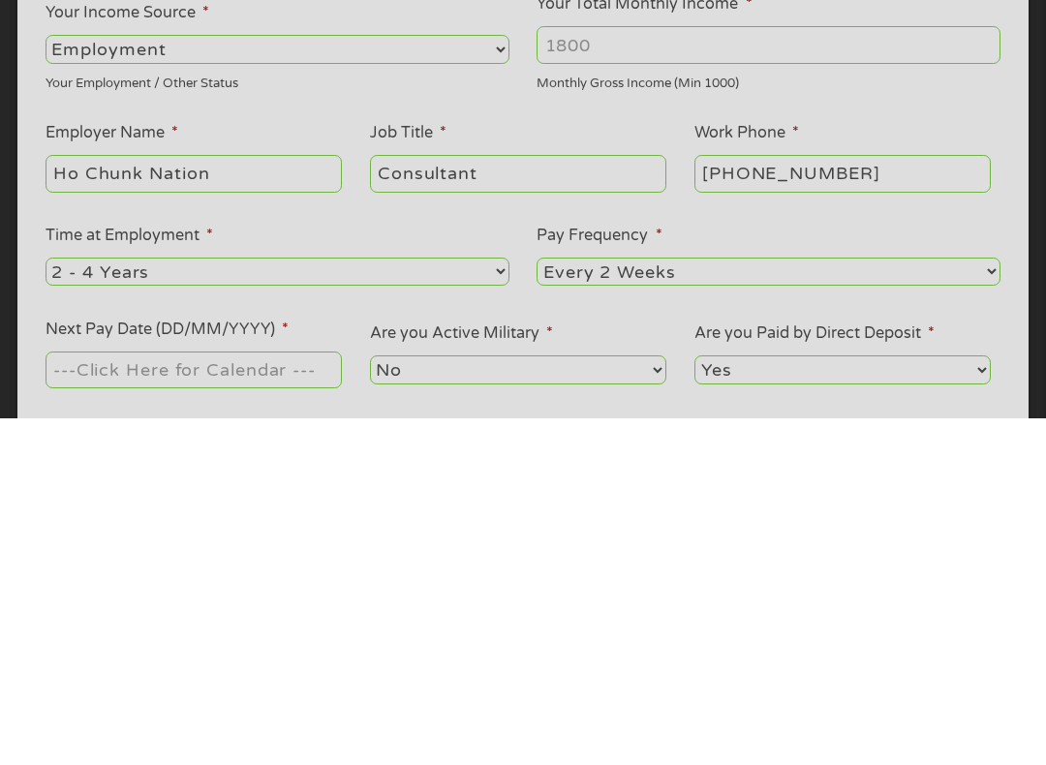
scroll to position [372, 0]
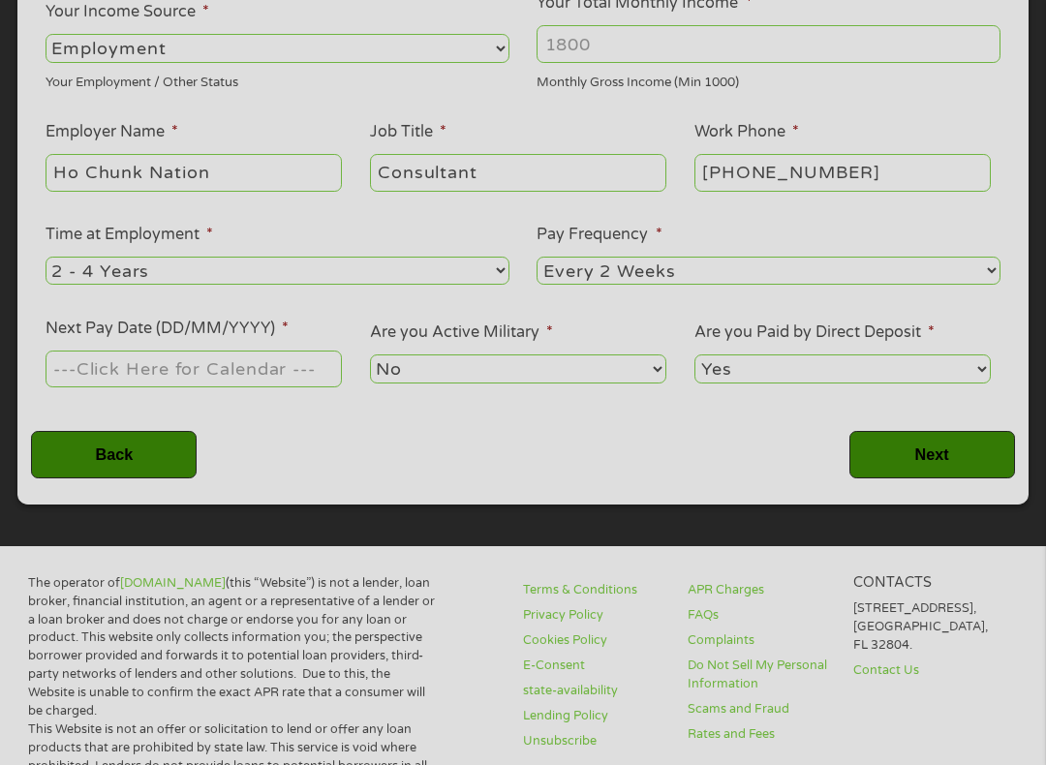
click at [746, 285] on select "--- Choose one --- Every 2 Weeks Every Week Monthly Semi-Monthly" at bounding box center [769, 271] width 464 height 28
select select "monthly"
click at [317, 384] on input "Next Pay Date (DD/MM/YYYY) *" at bounding box center [194, 369] width 296 height 37
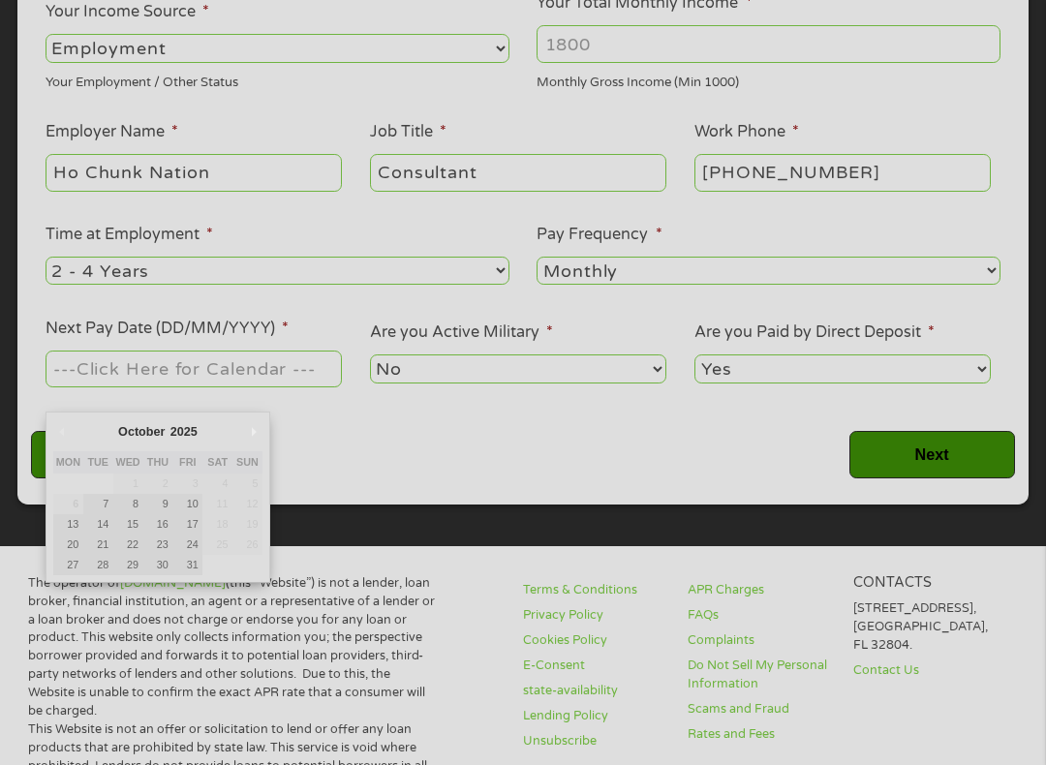
type input "[DATE]"
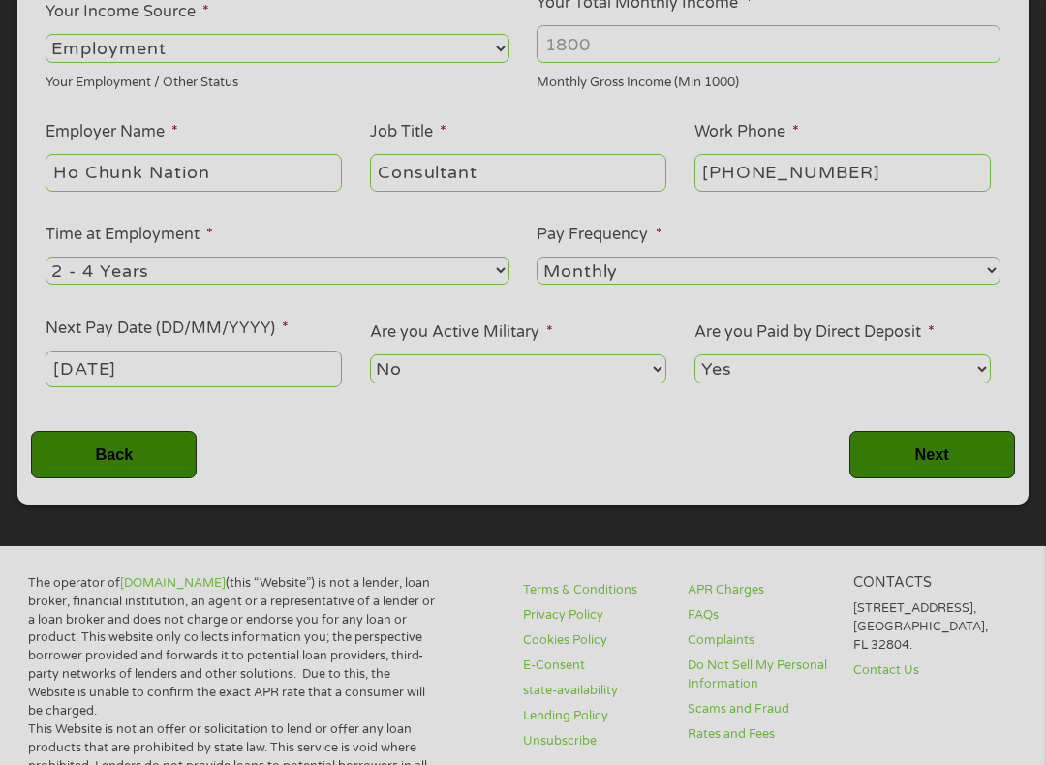
click at [945, 478] on input "Next" at bounding box center [932, 454] width 166 height 47
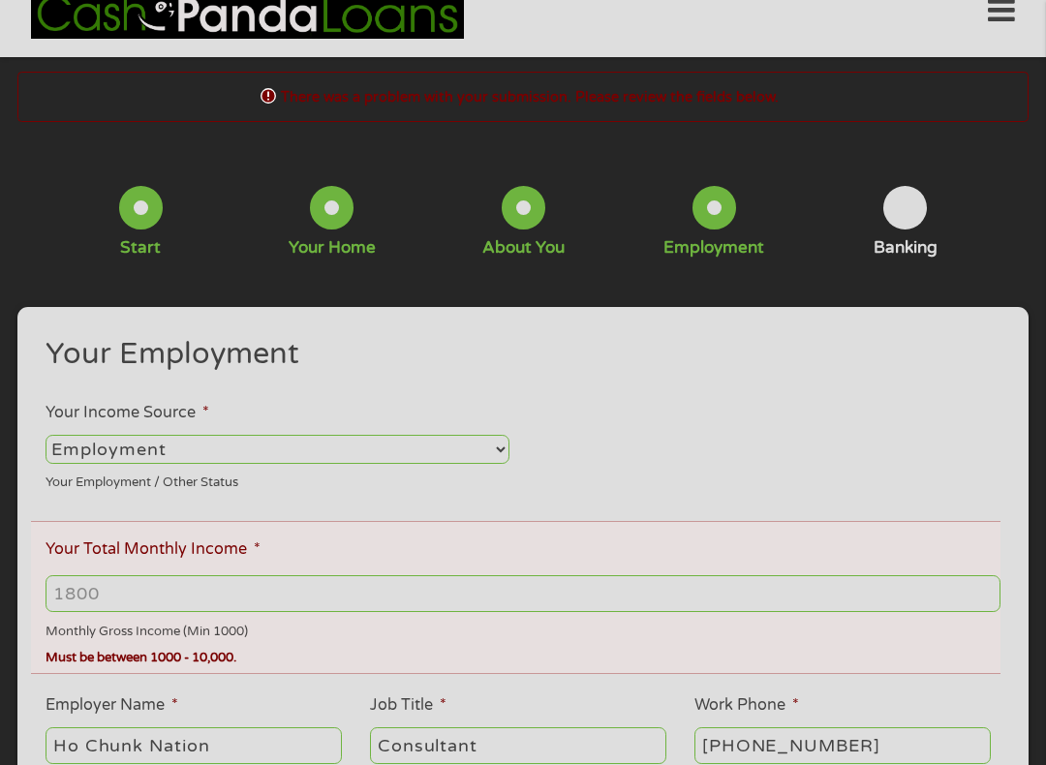
scroll to position [20, 0]
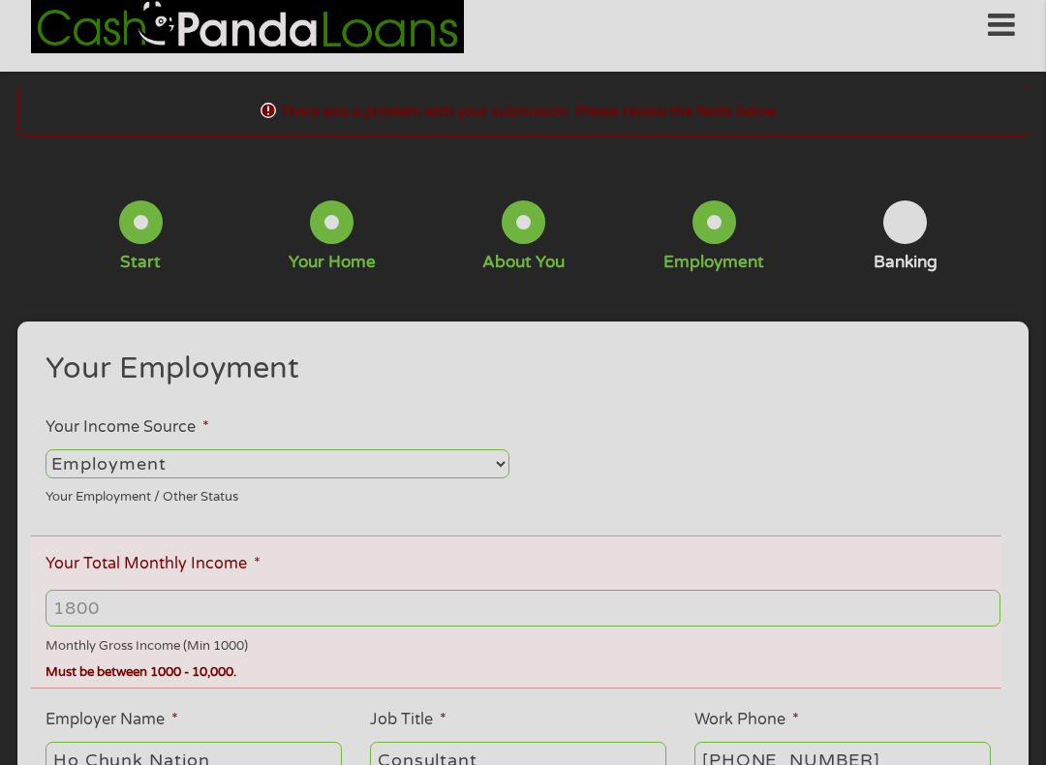
click at [106, 613] on input "Your Total Monthly Income *" at bounding box center [523, 608] width 955 height 37
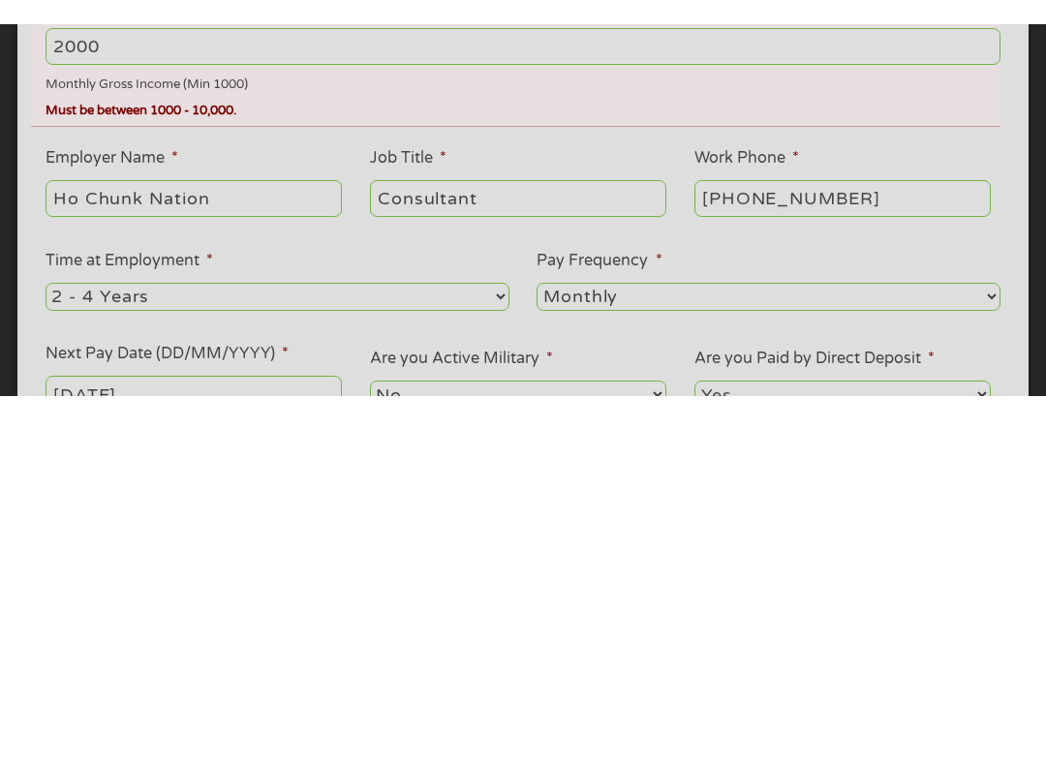
scroll to position [606, 0]
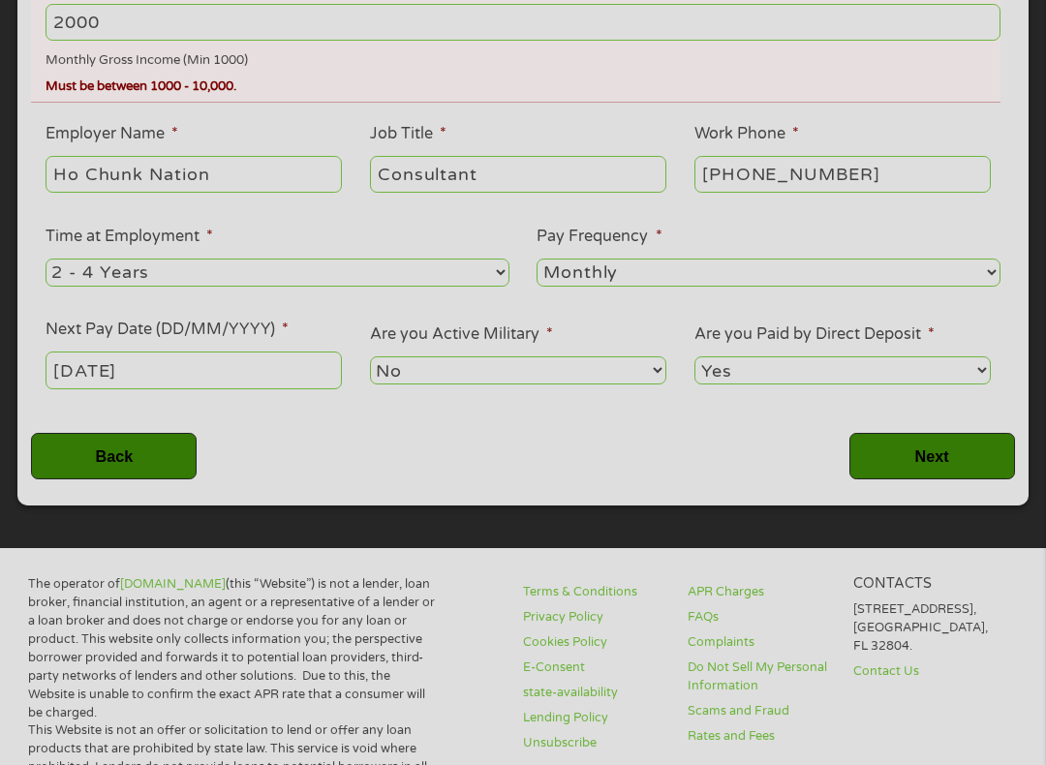
type input "2000"
click at [956, 480] on input "Next" at bounding box center [932, 456] width 166 height 47
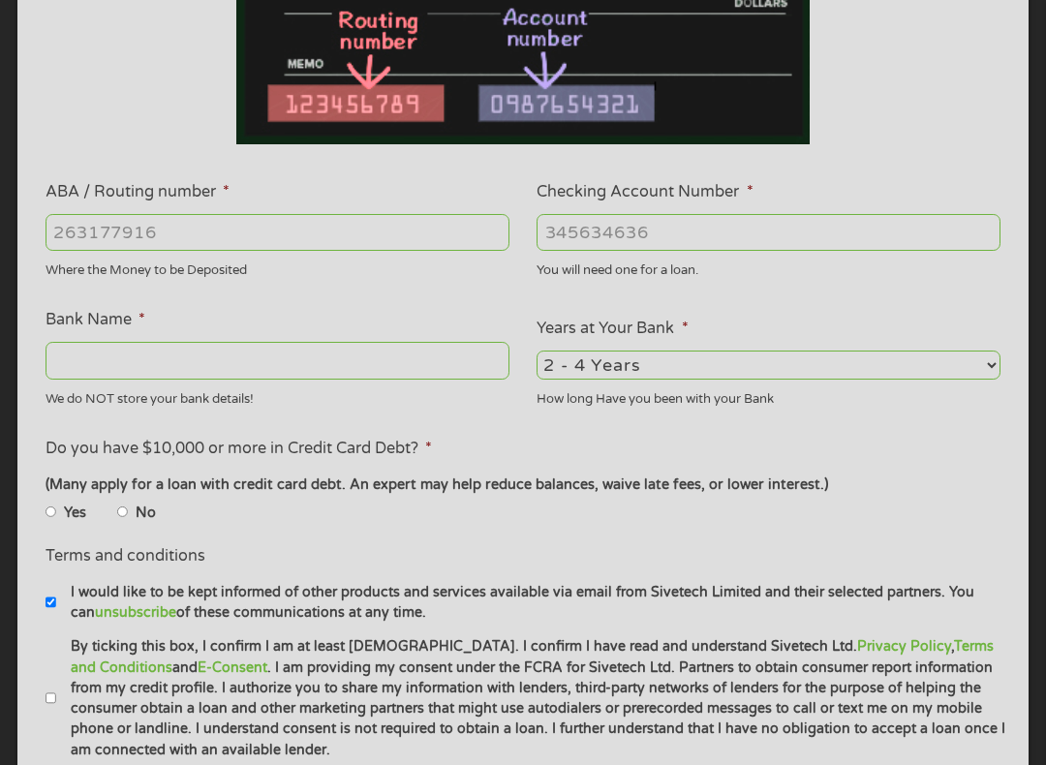
scroll to position [20, 0]
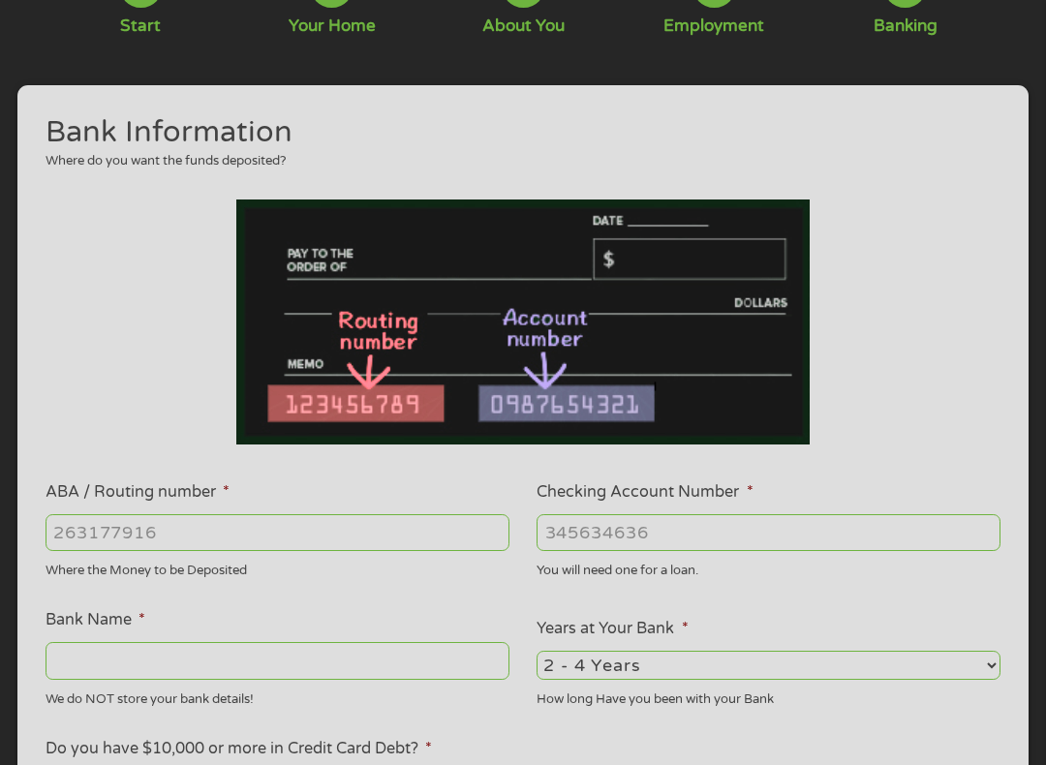
click at [204, 539] on input "ABA / Routing number *" at bounding box center [278, 532] width 464 height 37
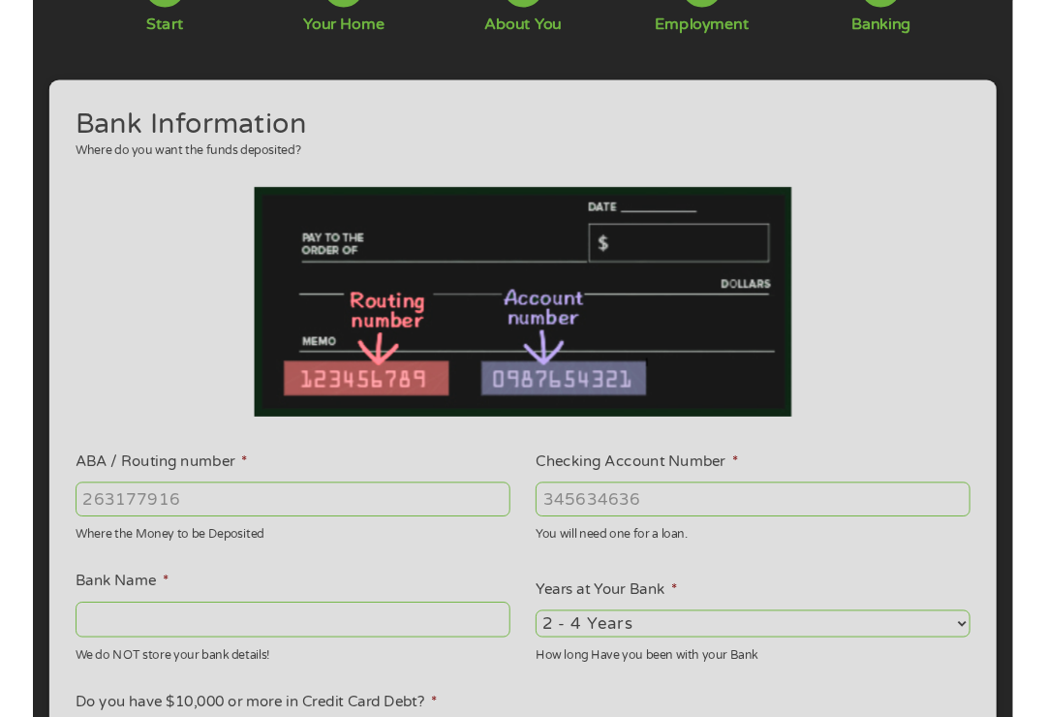
scroll to position [193, 0]
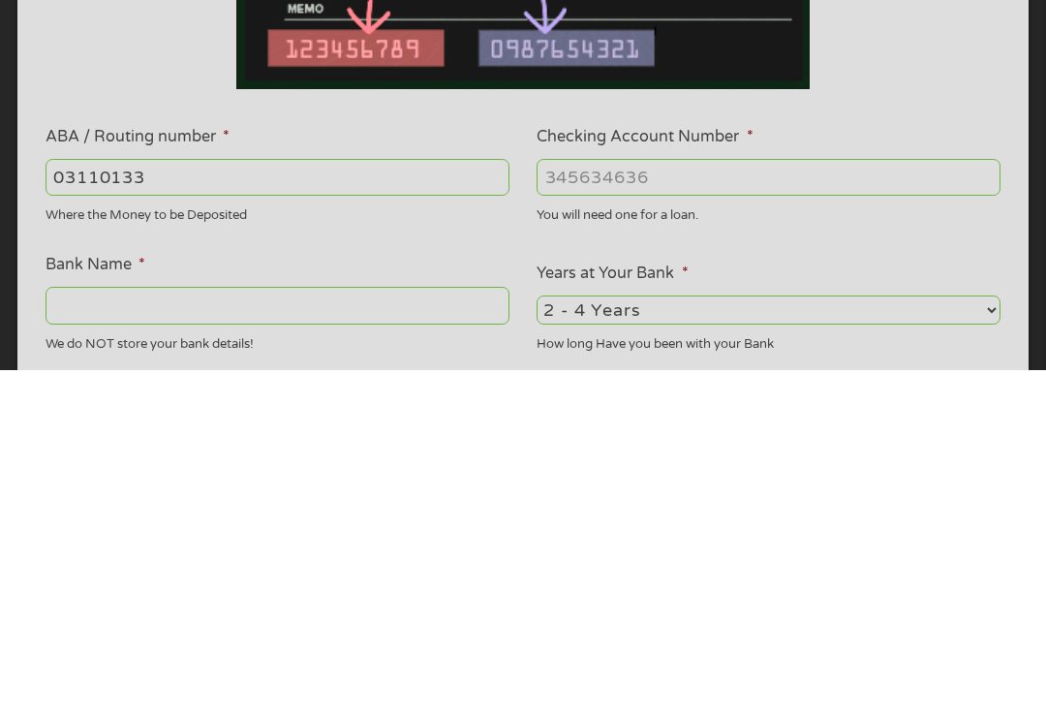
type input "031101334"
type input "SoFi Bank, National Association"
type input "031101334"
click at [701, 506] on input "Checking Account Number *" at bounding box center [769, 524] width 464 height 37
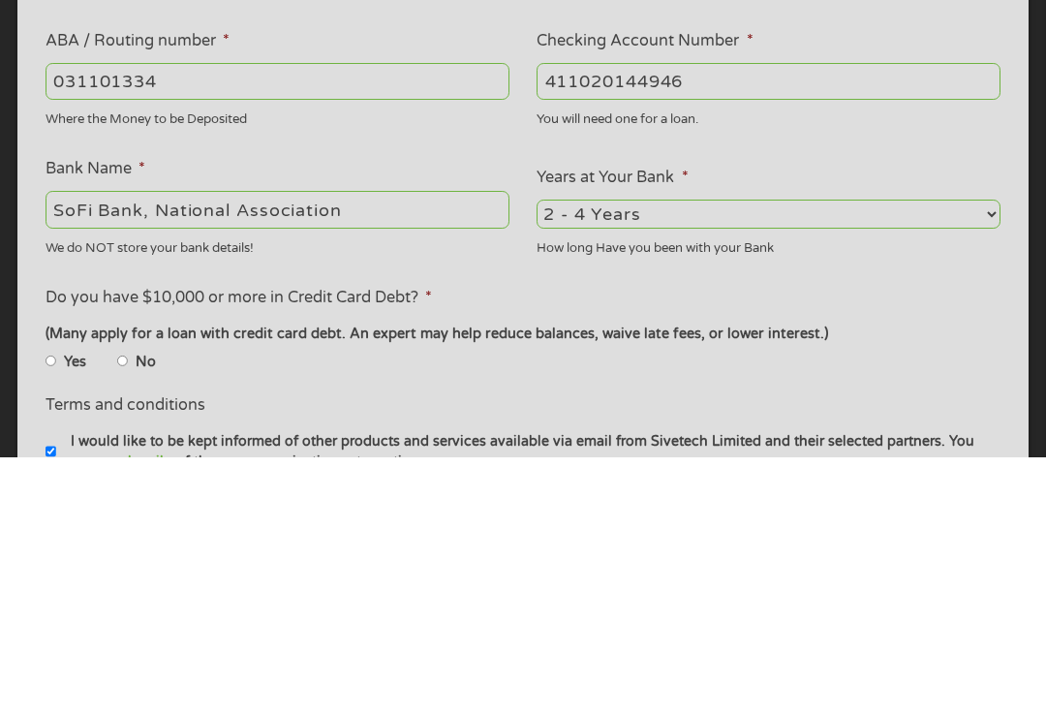
scroll to position [417, 0]
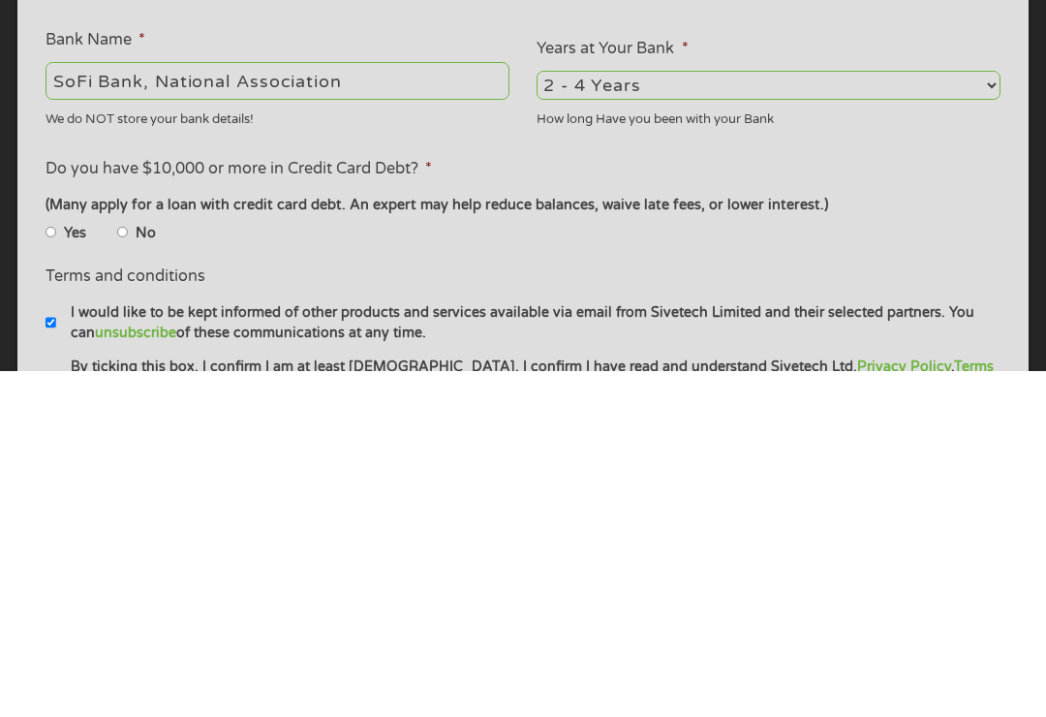
type input "411020144946"
click at [153, 568] on li "No" at bounding box center [152, 579] width 70 height 22
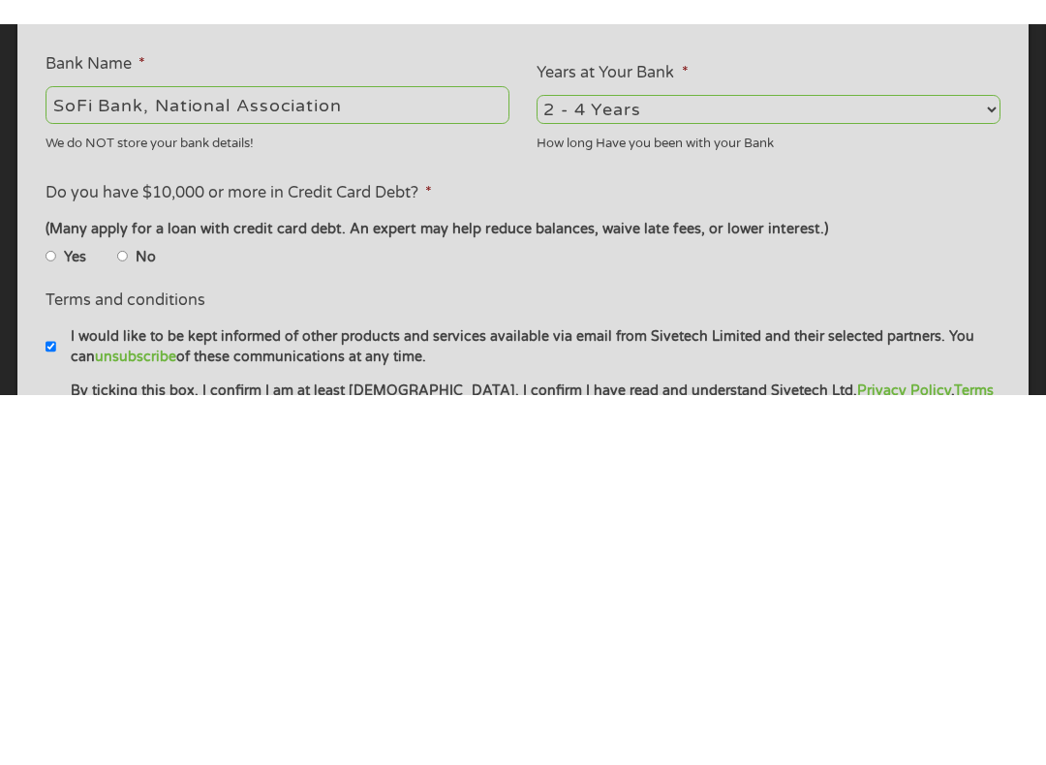
scroll to position [764, 0]
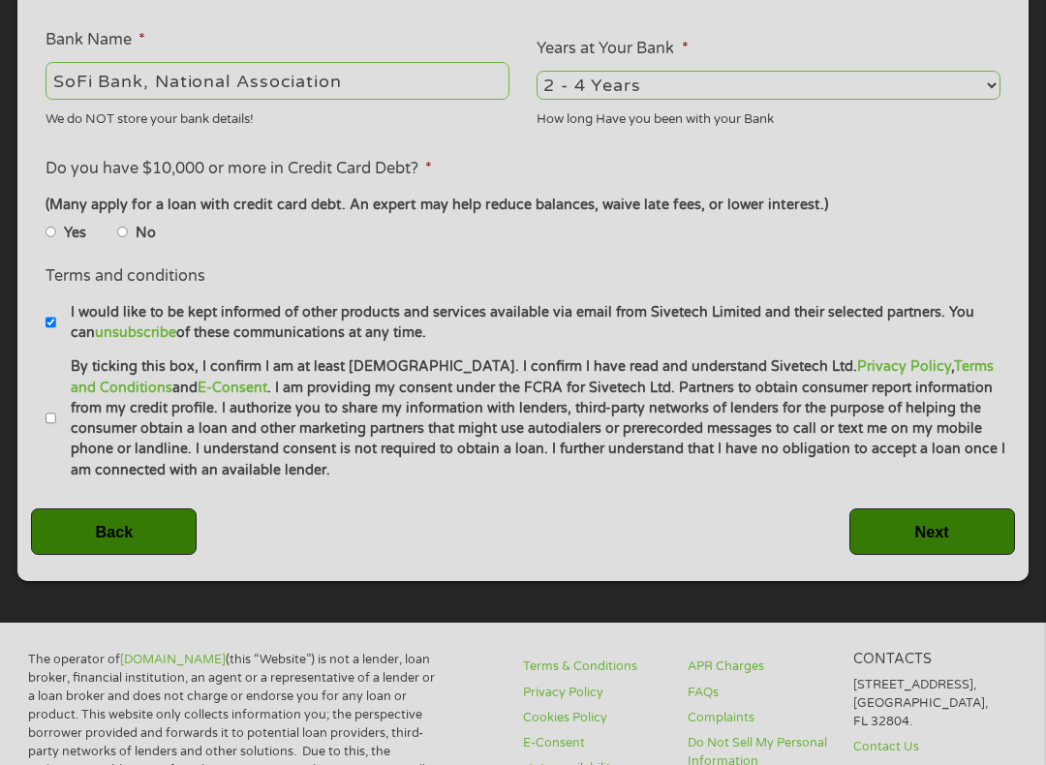
click at [129, 238] on input "No" at bounding box center [123, 233] width 12 height 12
radio input "true"
click at [961, 556] on input "Next" at bounding box center [932, 531] width 166 height 47
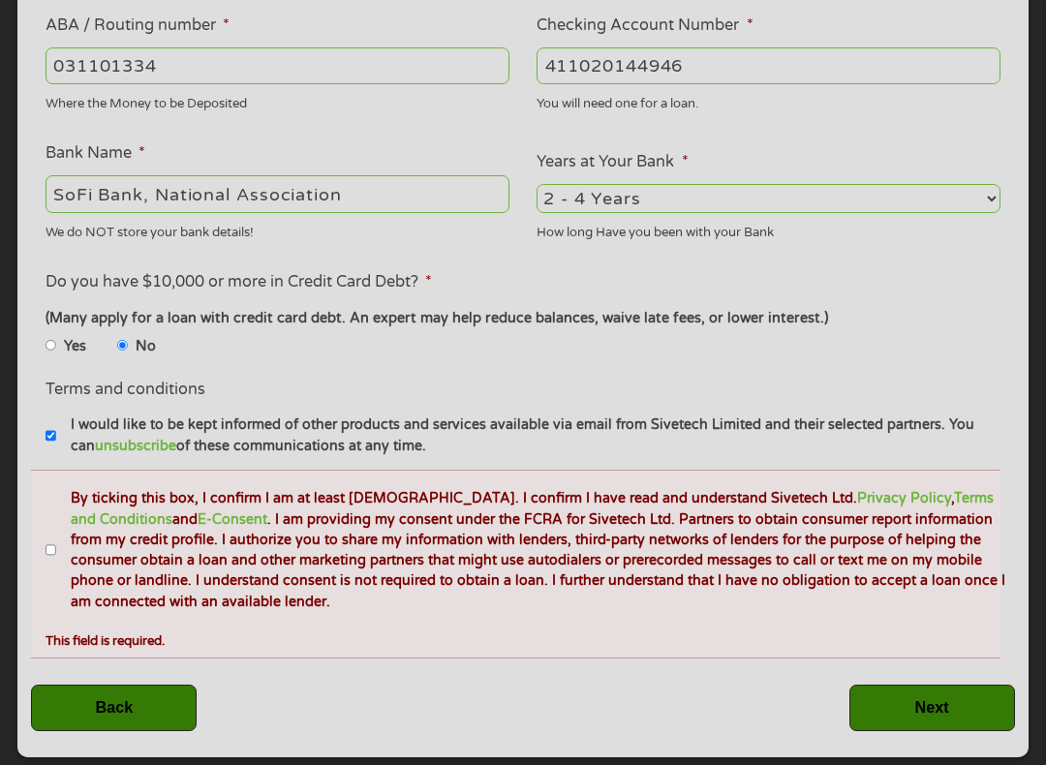
scroll to position [723, 0]
click at [67, 612] on label "By ticking this box, I confirm I am at least [DEMOGRAPHIC_DATA]. I confirm I ha…" at bounding box center [531, 550] width 950 height 124
click at [57, 556] on input "By ticking this box, I confirm I am at least [DEMOGRAPHIC_DATA]. I confirm I ha…" at bounding box center [52, 550] width 12 height 12
checkbox input "true"
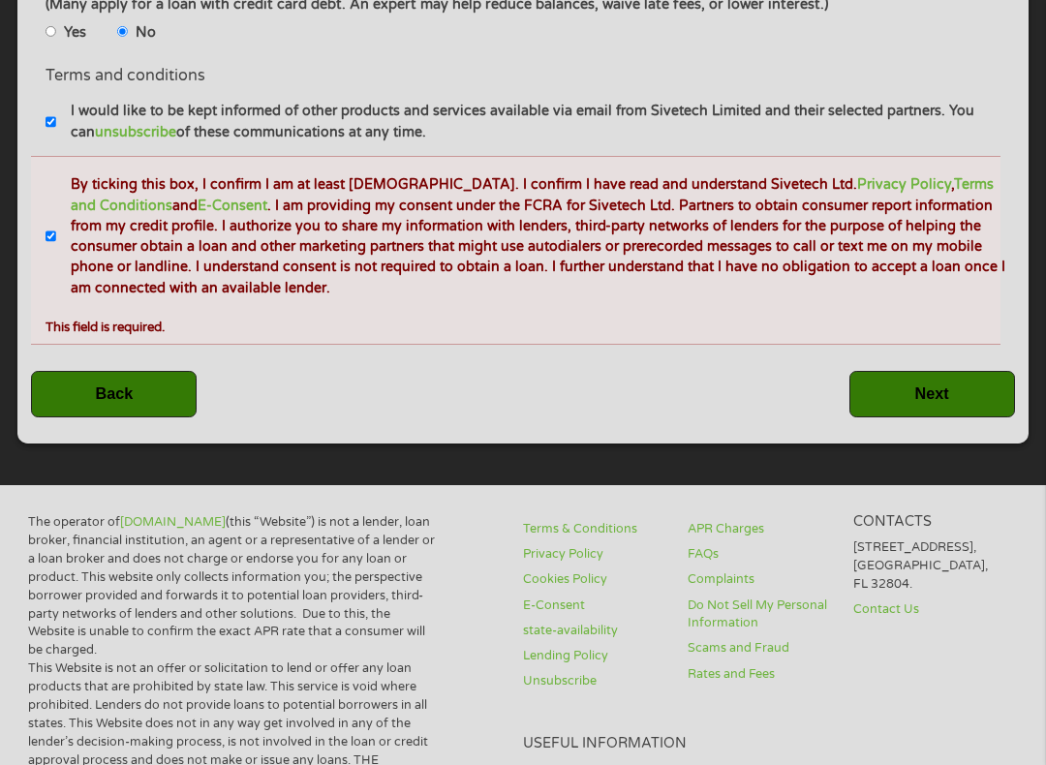
scroll to position [1037, 0]
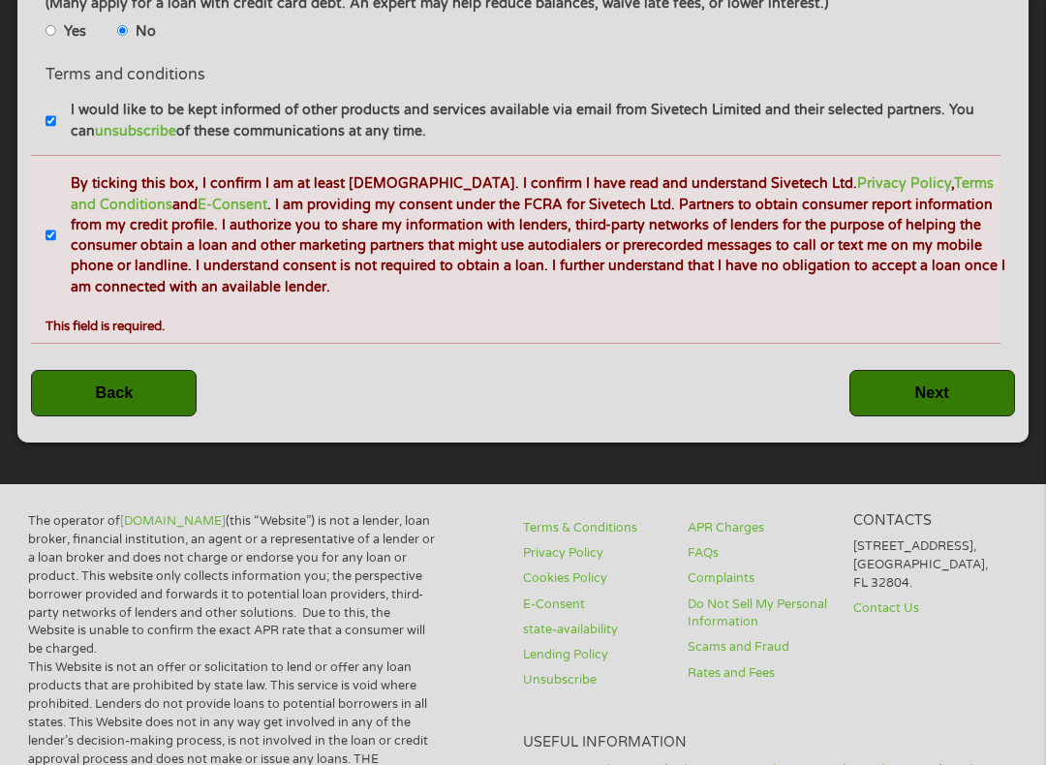
click at [950, 418] on input "Next" at bounding box center [932, 394] width 166 height 47
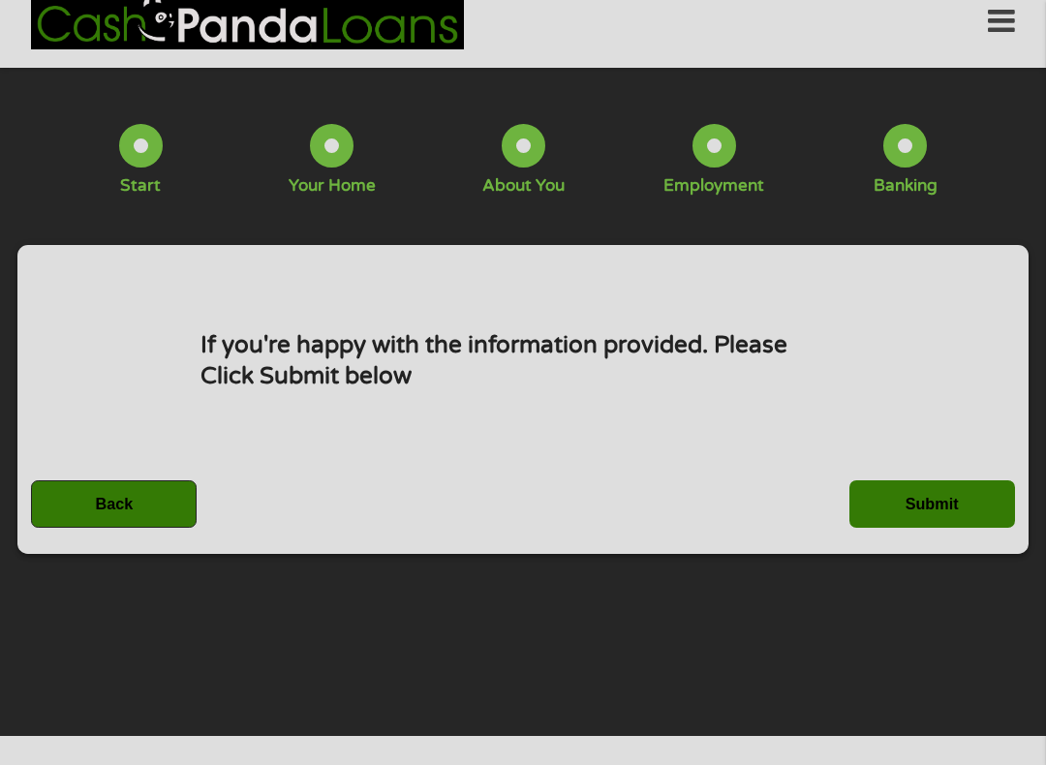
scroll to position [20, 0]
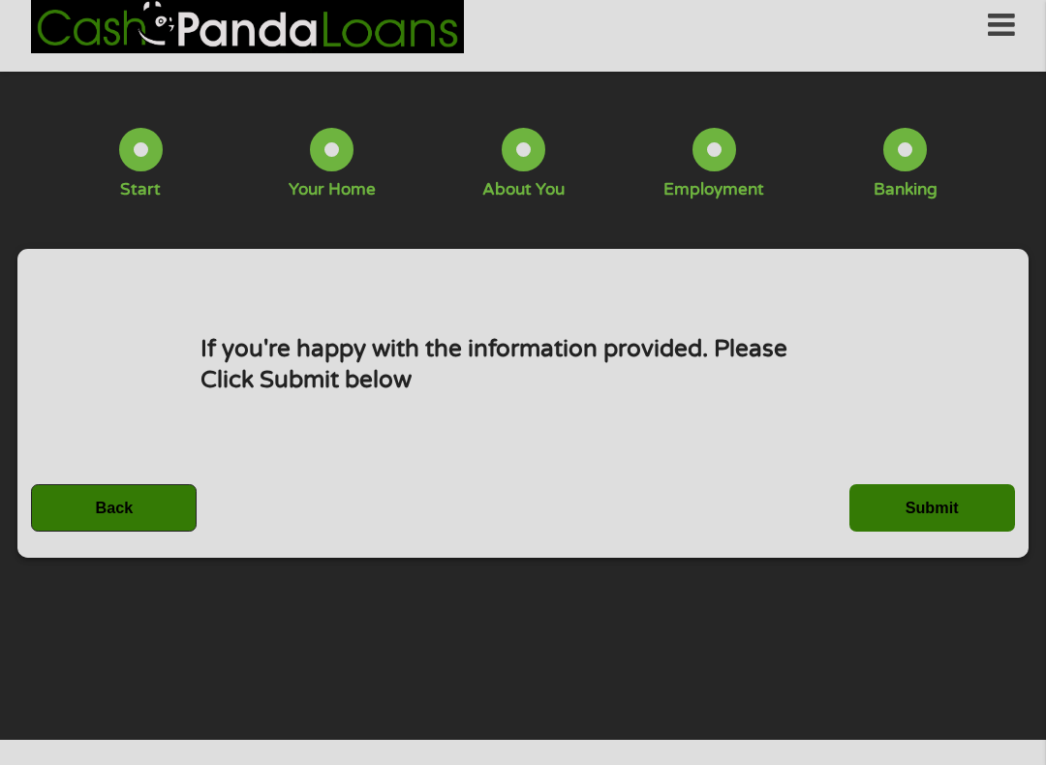
click at [942, 518] on input "Submit" at bounding box center [932, 507] width 166 height 47
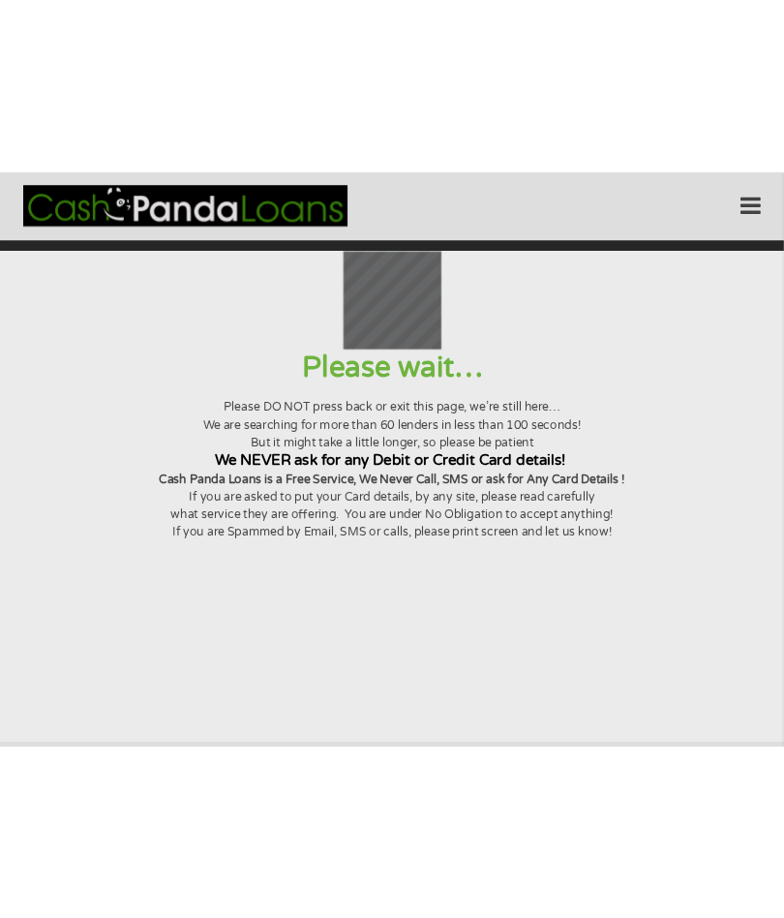
scroll to position [0, 0]
